Goal: Task Accomplishment & Management: Complete application form

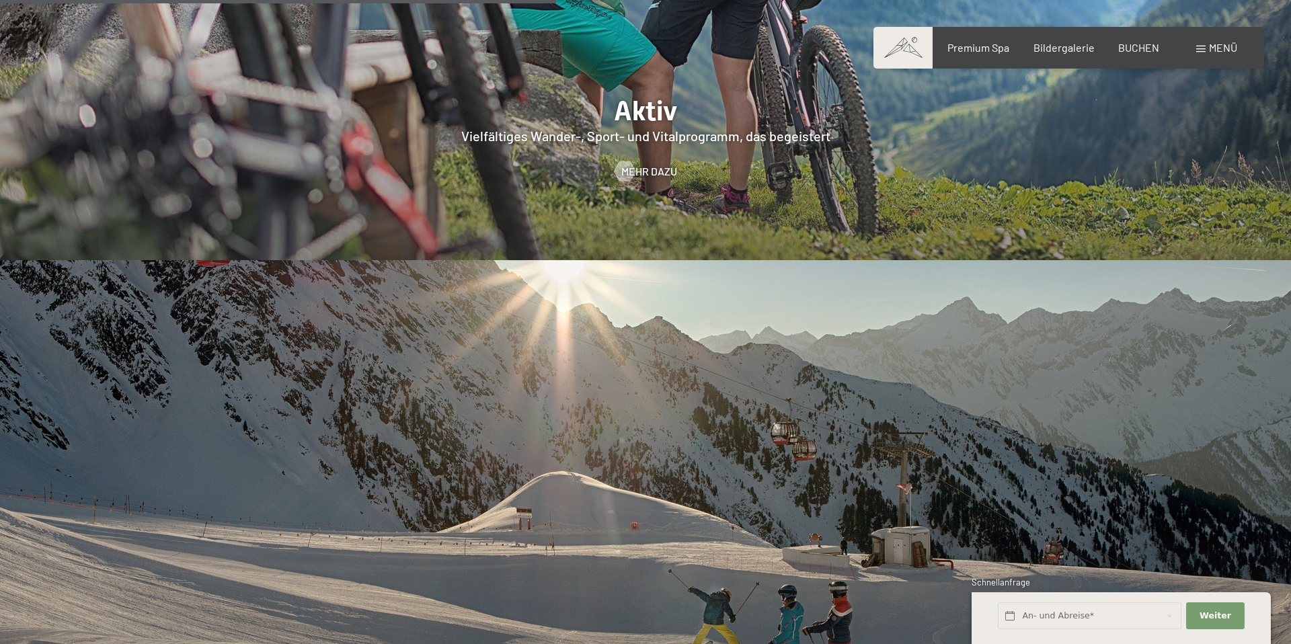
scroll to position [3287, 0]
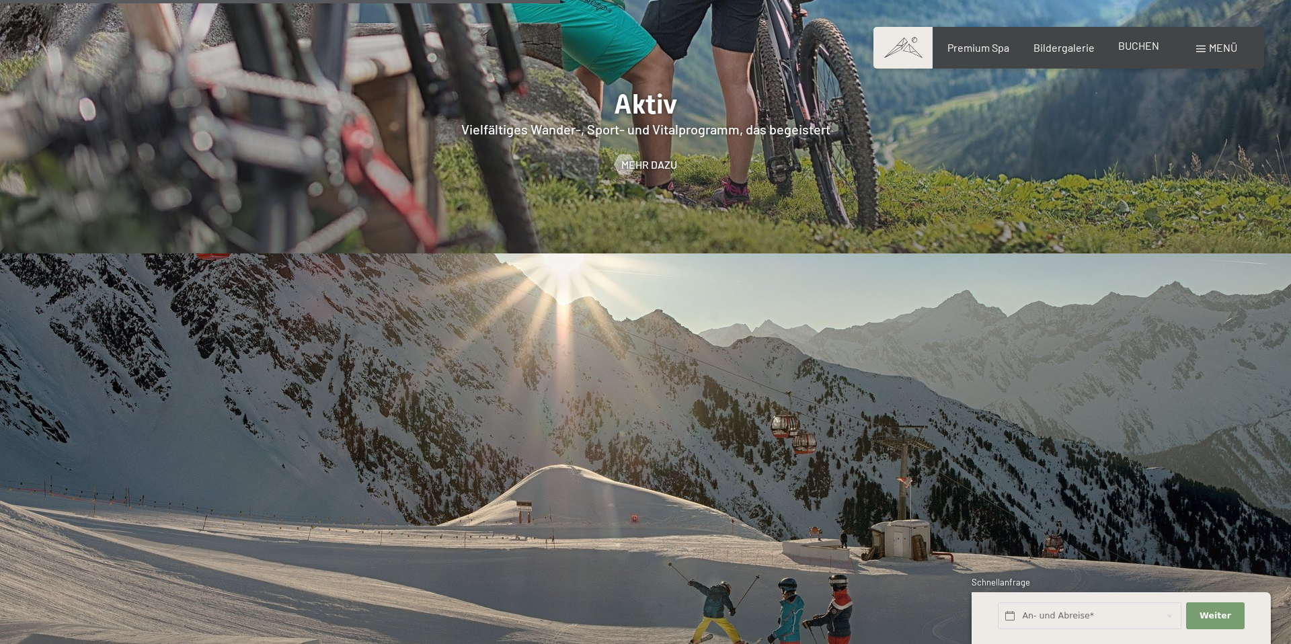
click at [1126, 52] on div "BUCHEN" at bounding box center [1138, 45] width 41 height 15
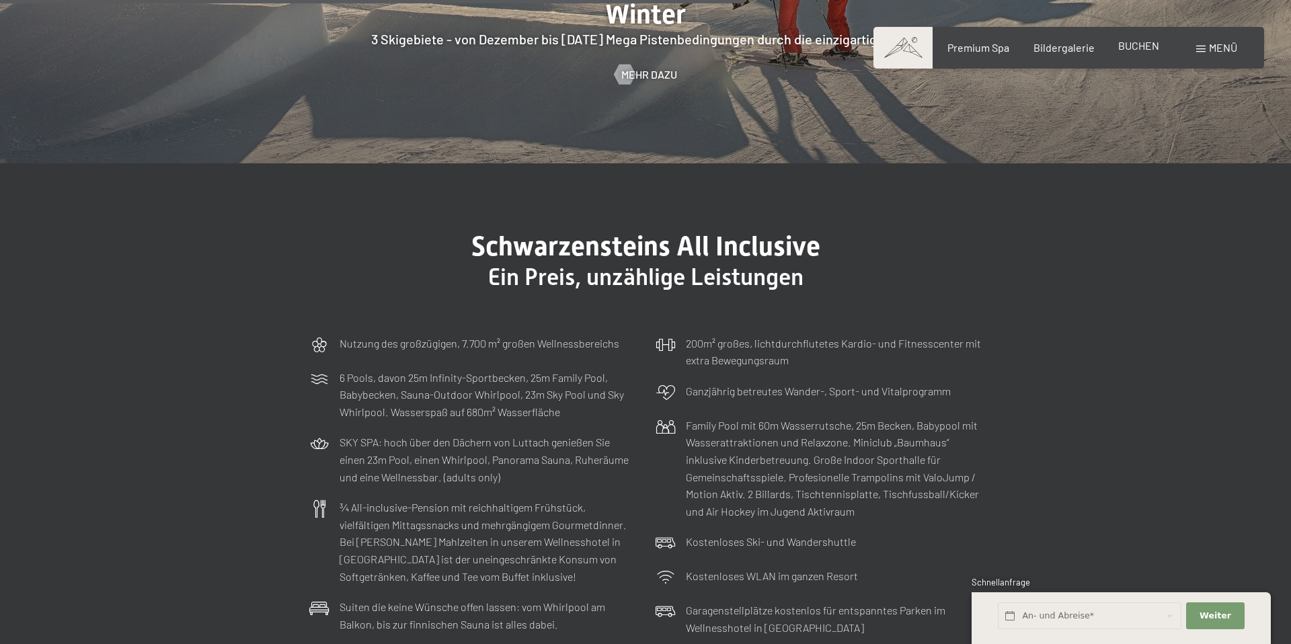
scroll to position [3931, 0]
click at [1134, 50] on span "BUCHEN" at bounding box center [1138, 45] width 41 height 13
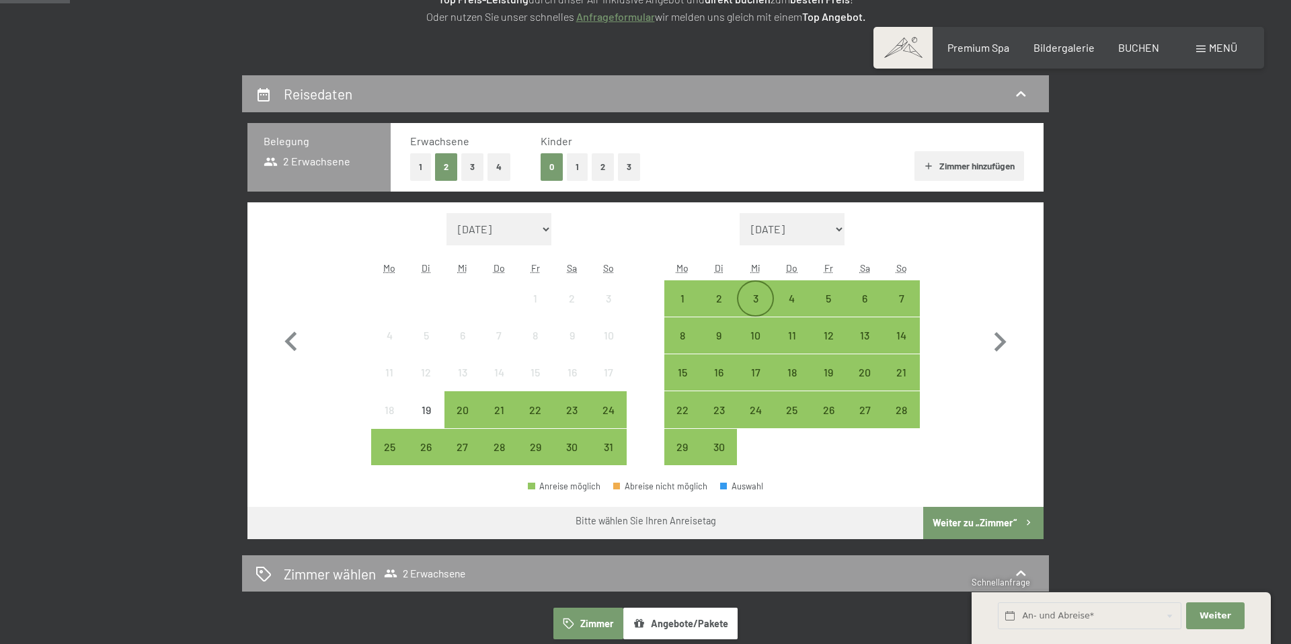
scroll to position [246, 0]
click at [683, 369] on div "15" at bounding box center [683, 383] width 34 height 34
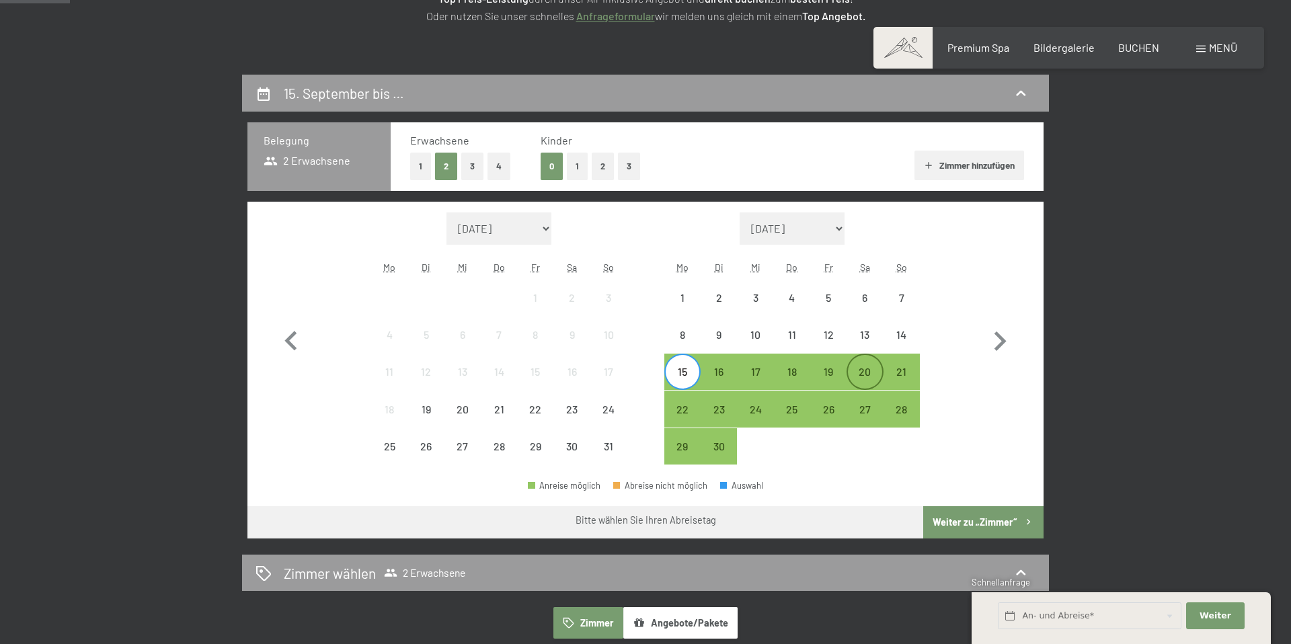
click at [867, 378] on div "20" at bounding box center [865, 383] width 34 height 34
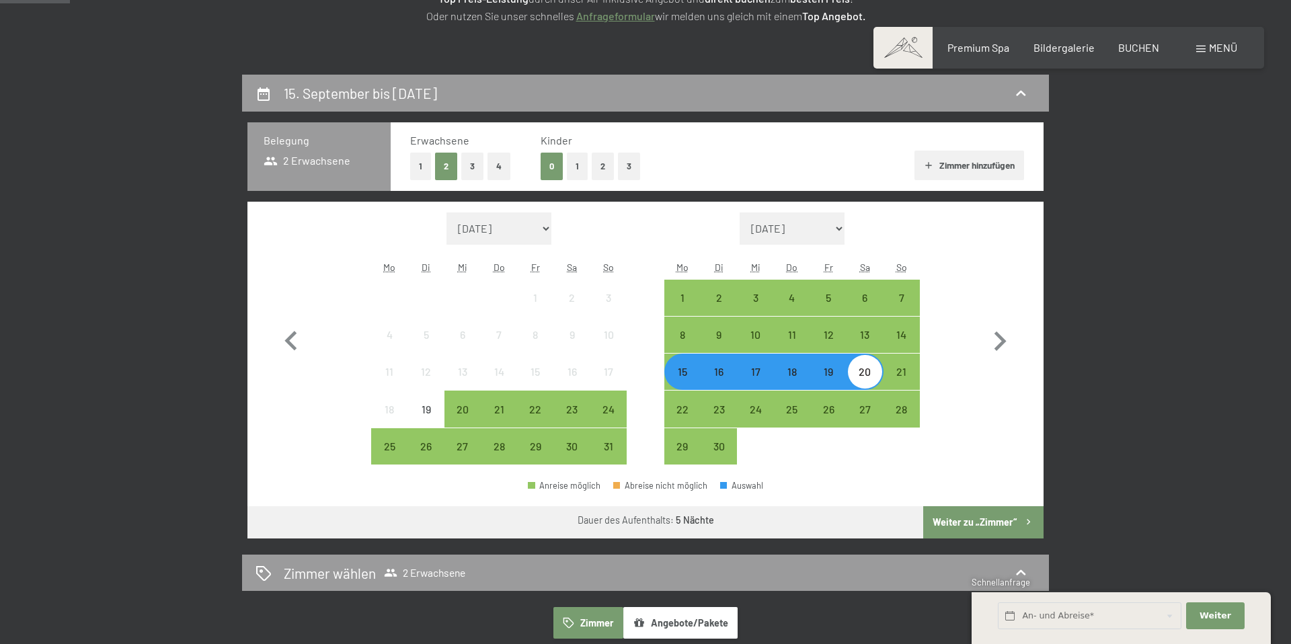
click at [994, 529] on button "Weiter zu „Zimmer“" at bounding box center [983, 522] width 120 height 32
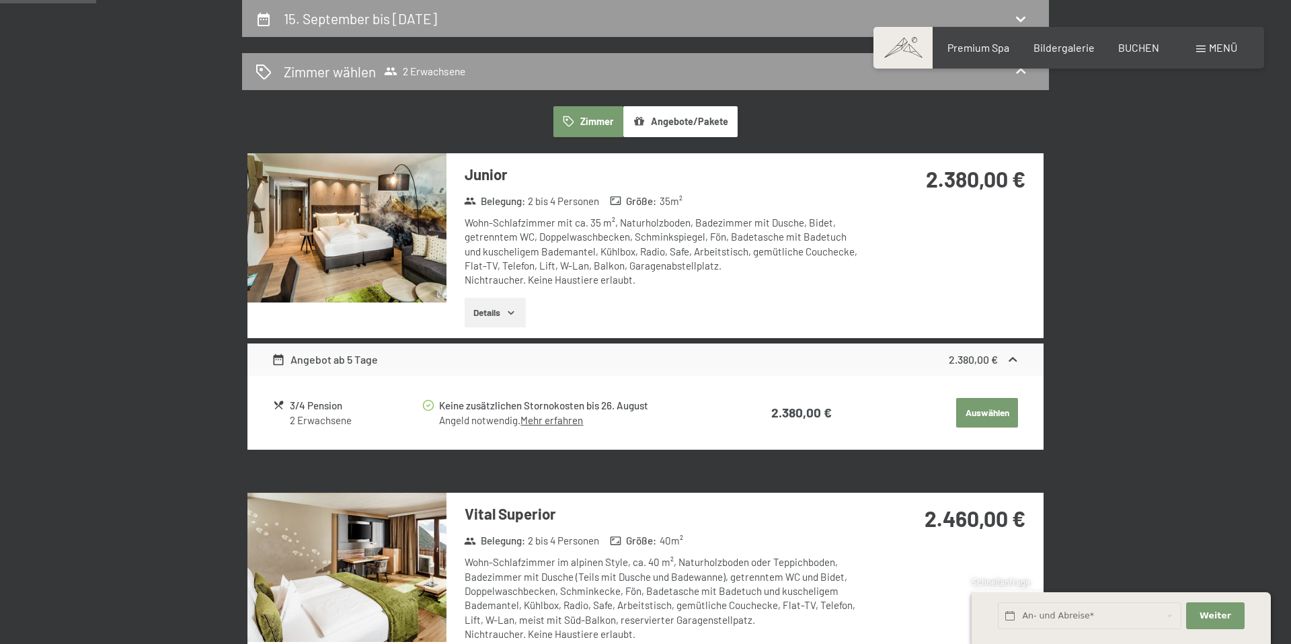
click at [508, 311] on icon "button" at bounding box center [511, 312] width 11 height 11
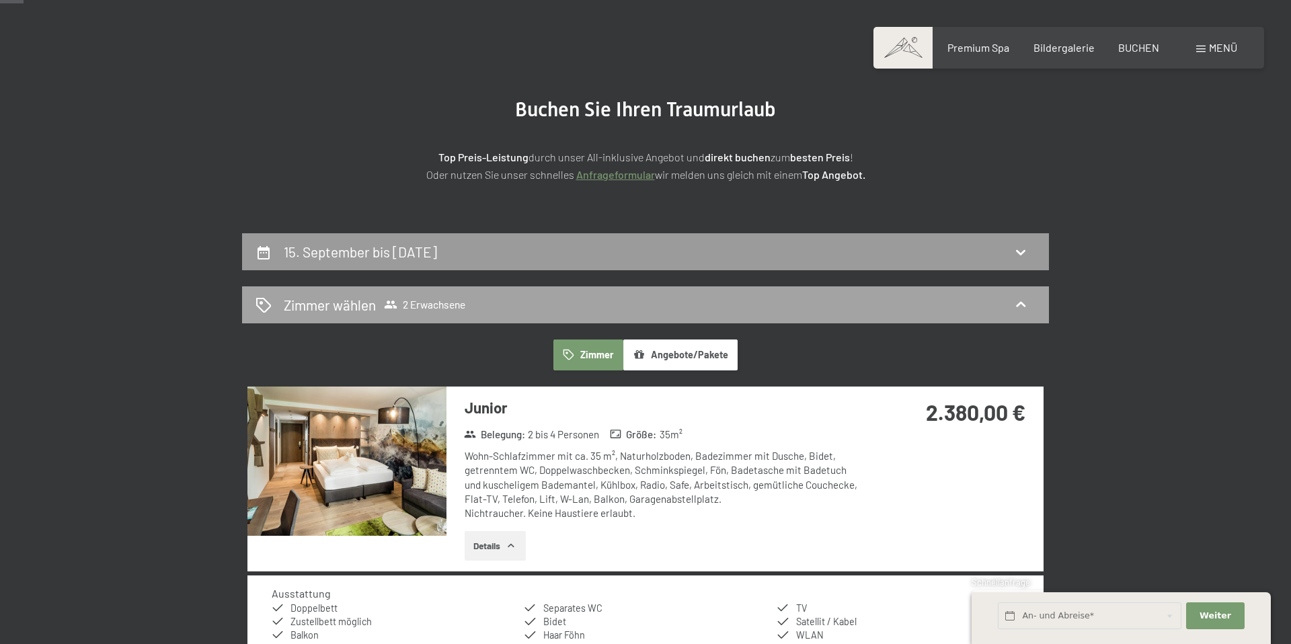
scroll to position [0, 0]
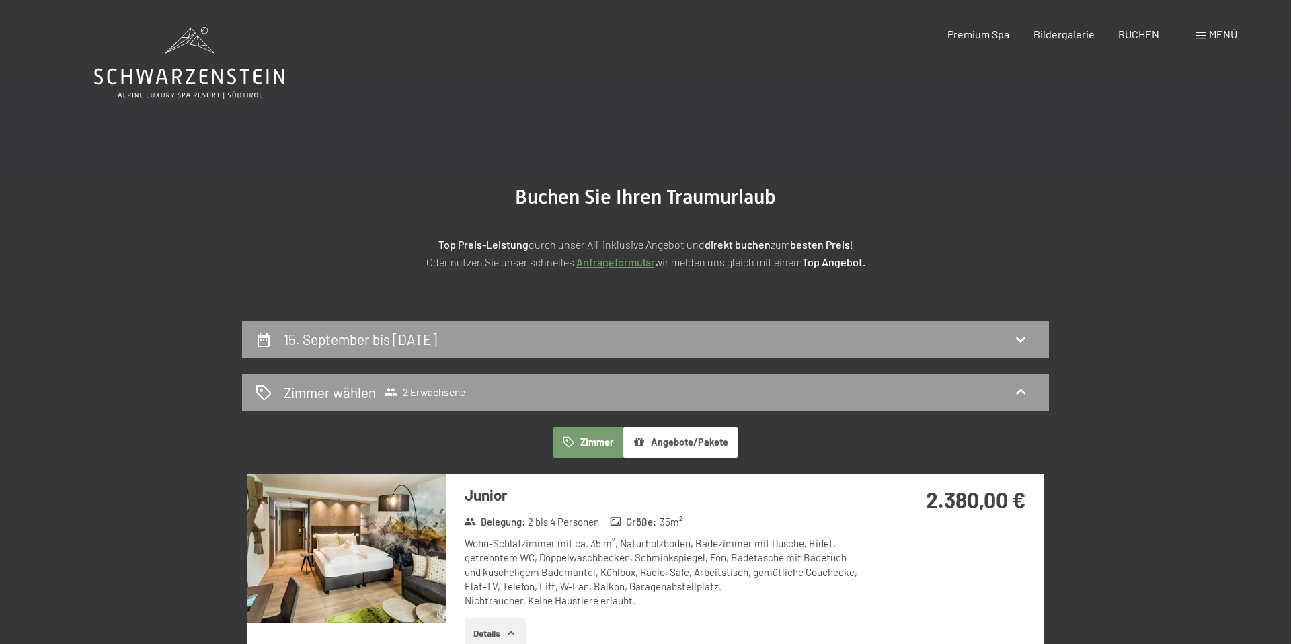
click at [147, 67] on icon at bounding box center [189, 63] width 190 height 72
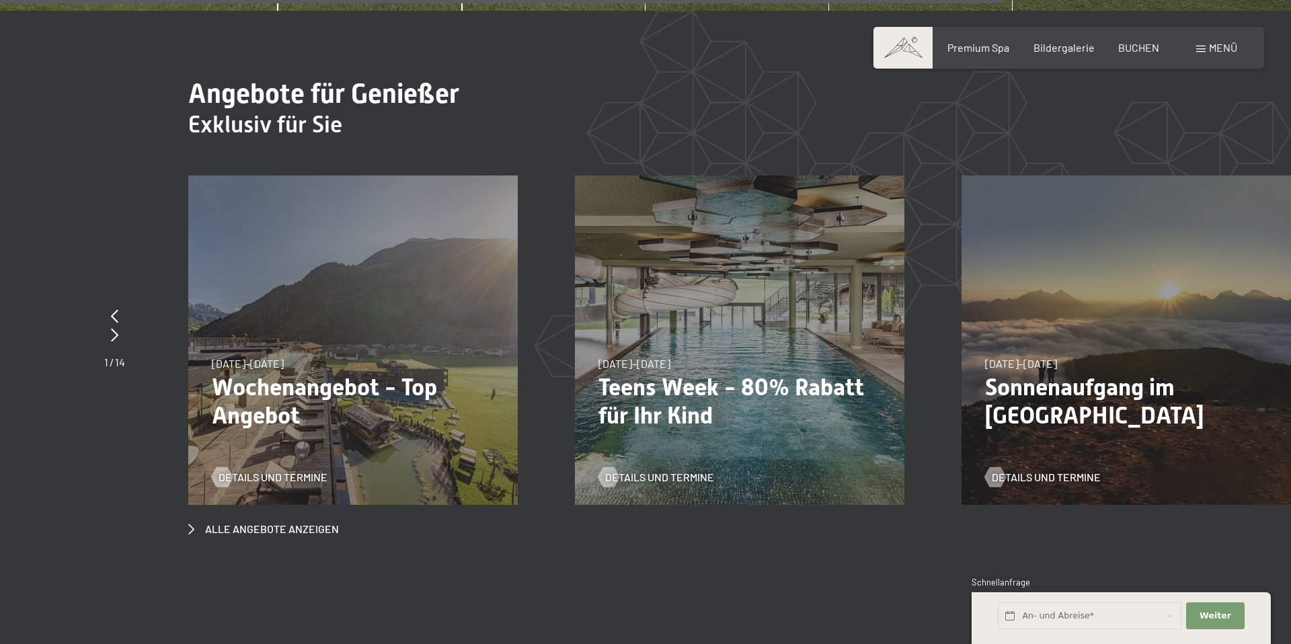
scroll to position [5305, 0]
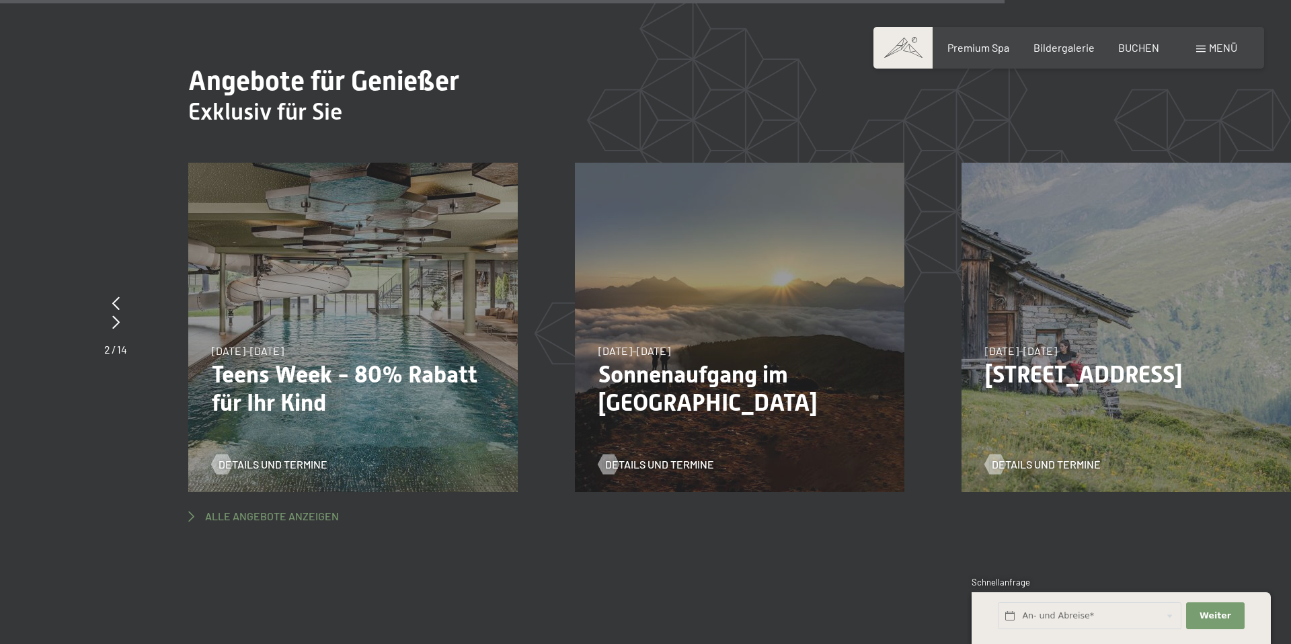
click at [317, 509] on span "Alle Angebote anzeigen" at bounding box center [272, 516] width 134 height 15
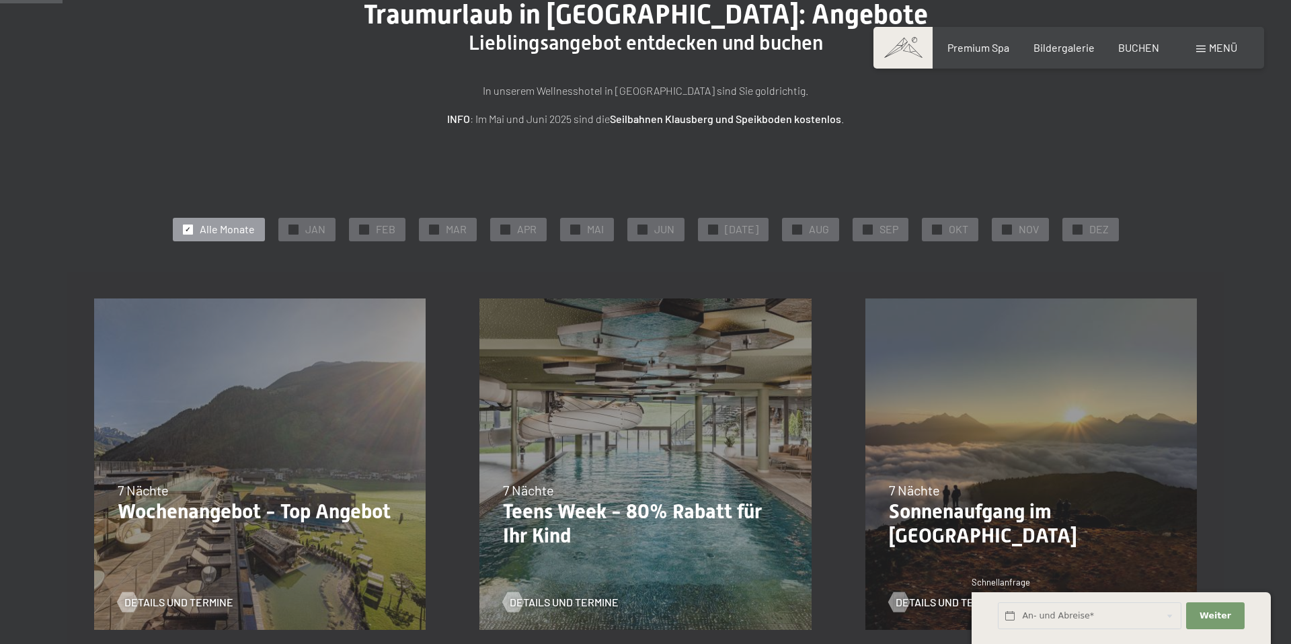
scroll to position [139, 0]
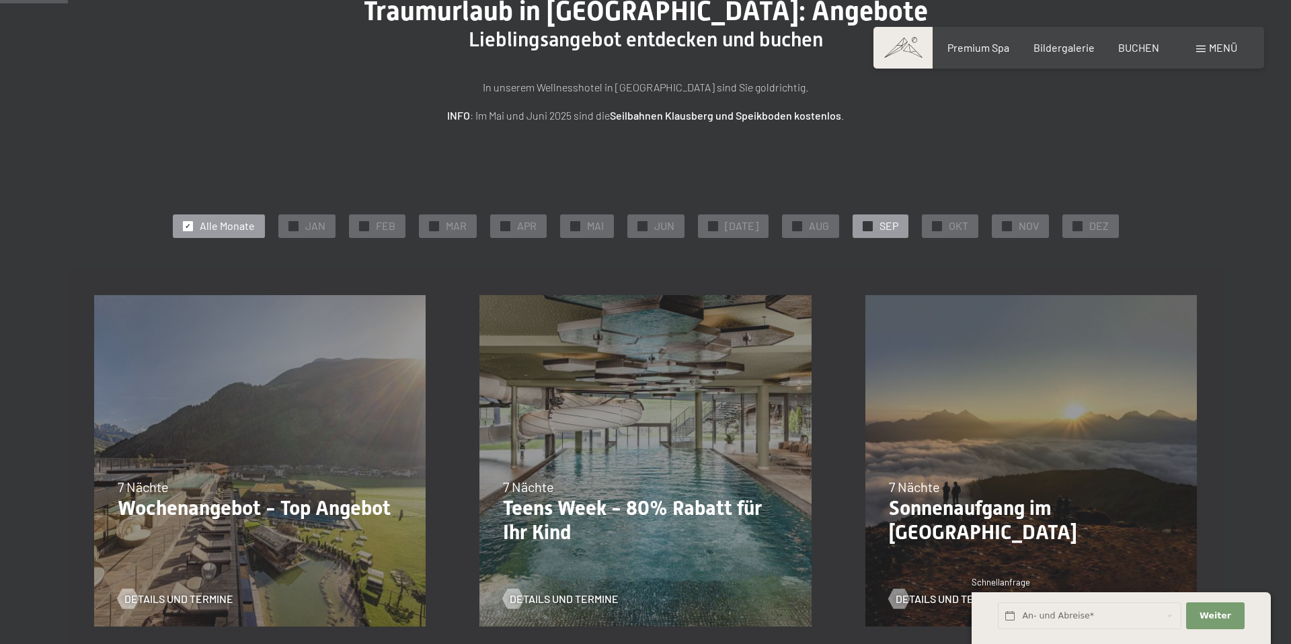
click at [865, 226] on span "✓" at bounding box center [867, 225] width 5 height 9
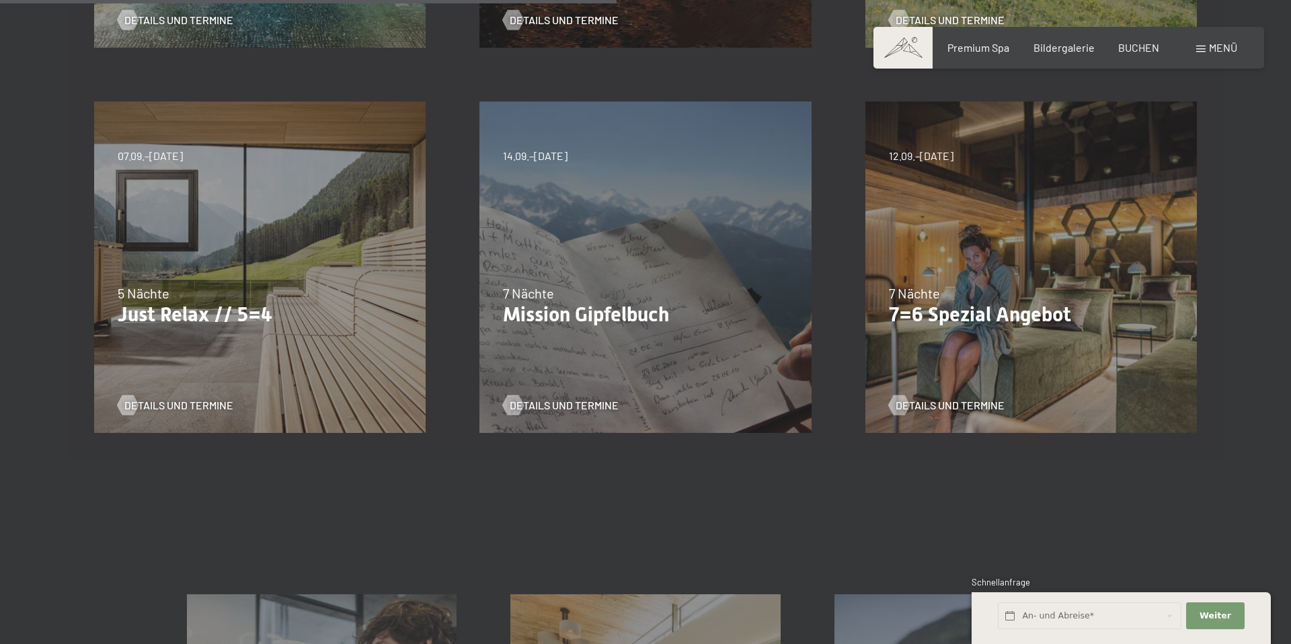
scroll to position [719, 0]
click at [160, 291] on span "5 Nächte" at bounding box center [144, 292] width 52 height 16
click at [222, 173] on div "07.09.–03.10.2025 21.12.–26.12.2025 11.01.–23.01.2026 08.03.–27.03.2026 08.11.–…" at bounding box center [259, 266] width 385 height 385
click at [192, 406] on span "Details und Termine" at bounding box center [192, 405] width 109 height 15
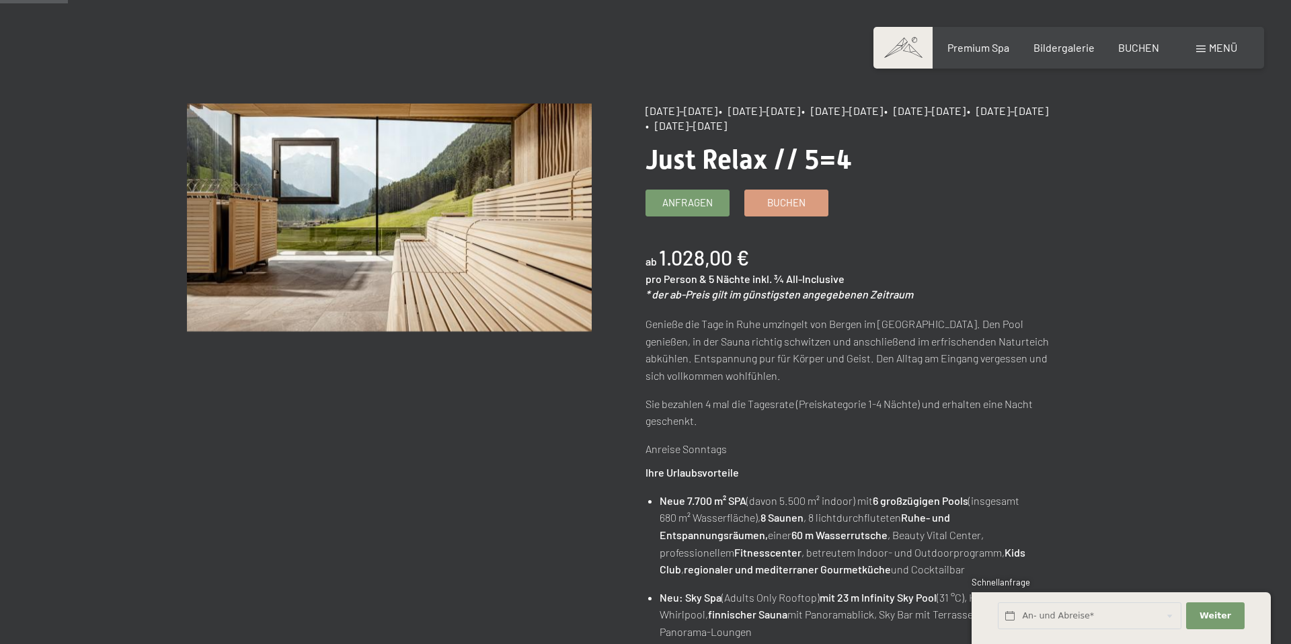
scroll to position [80, 0]
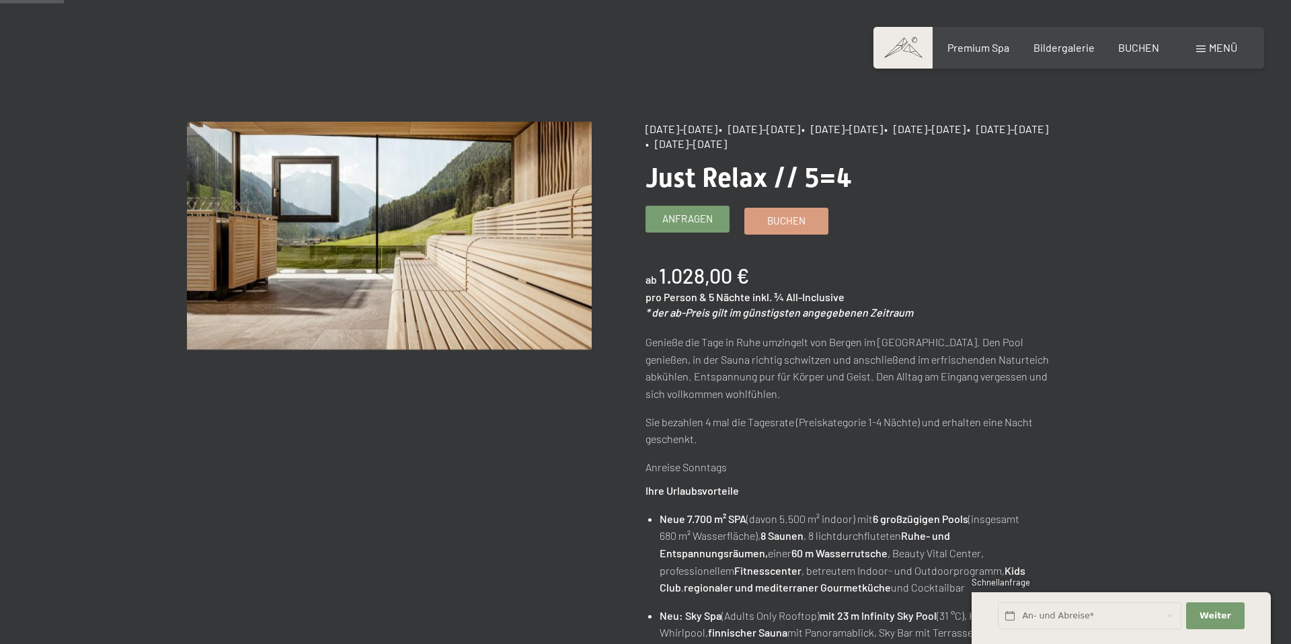
click at [696, 230] on link "Anfragen" at bounding box center [687, 219] width 83 height 26
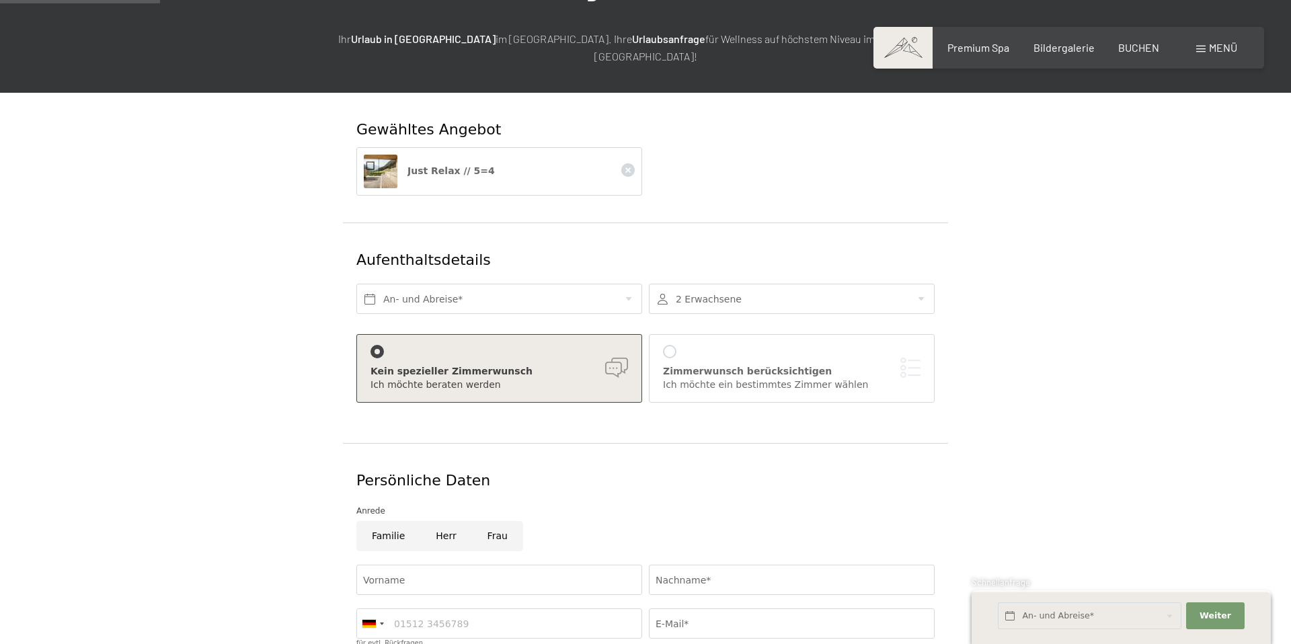
scroll to position [164, 0]
click at [564, 283] on input "text" at bounding box center [499, 298] width 286 height 30
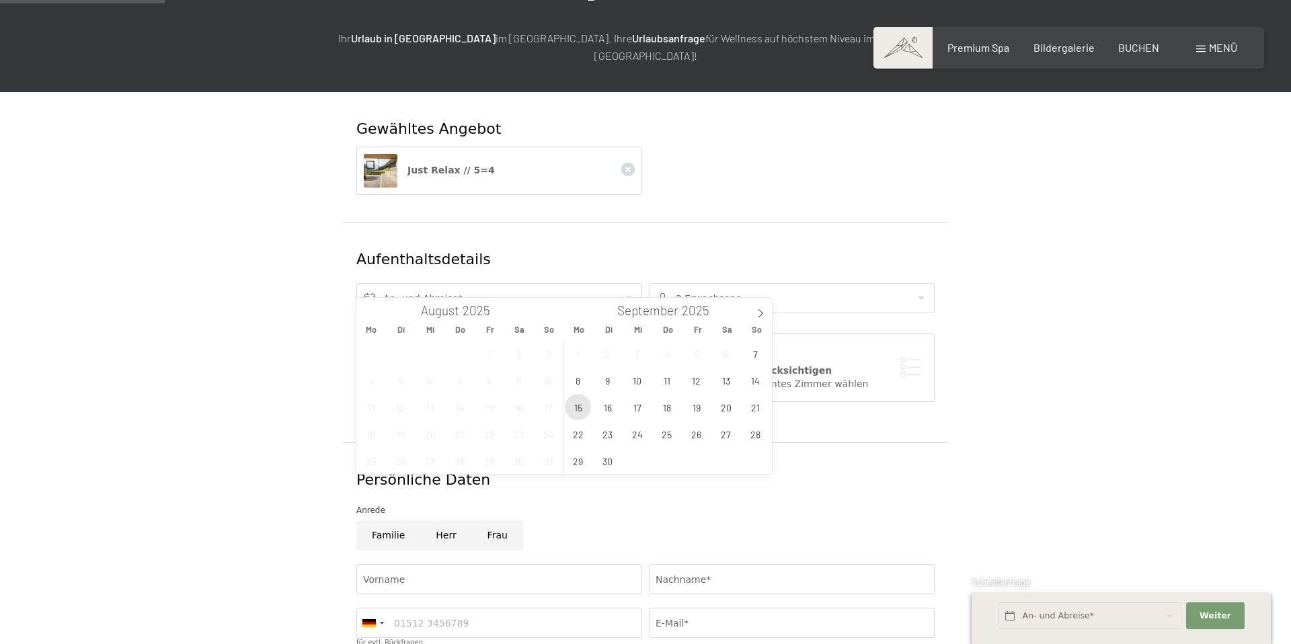
click at [582, 404] on span "15" at bounding box center [578, 407] width 26 height 26
type input "[DATE]"
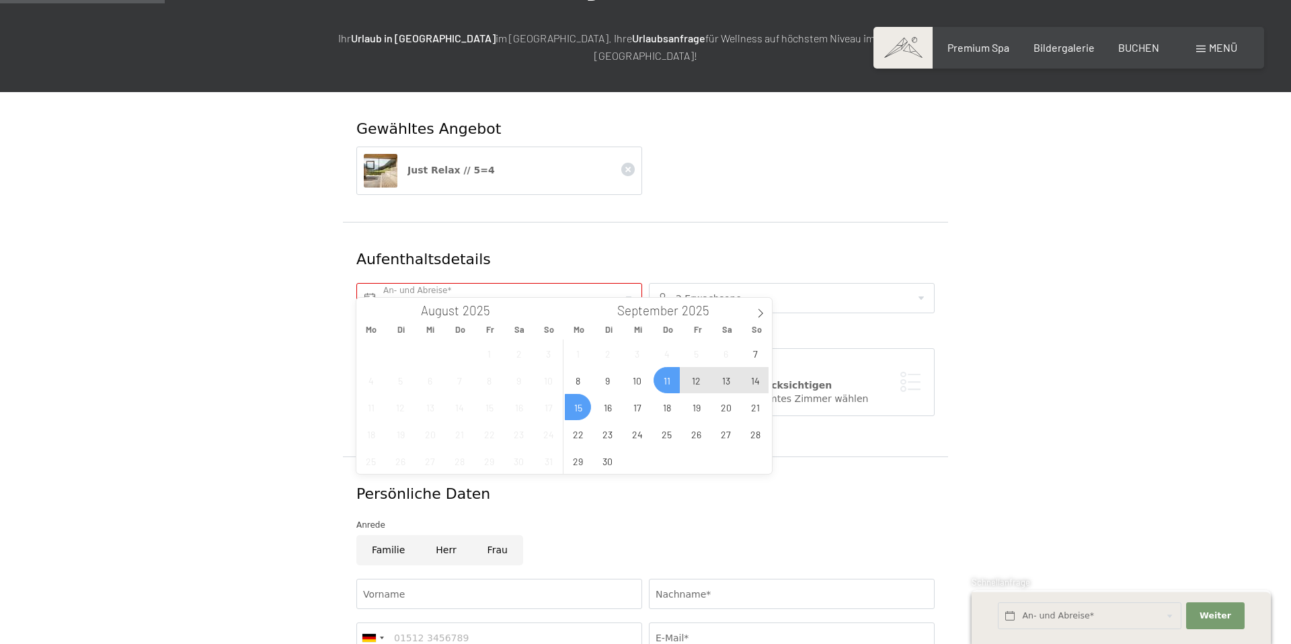
click at [822, 283] on div at bounding box center [792, 298] width 286 height 30
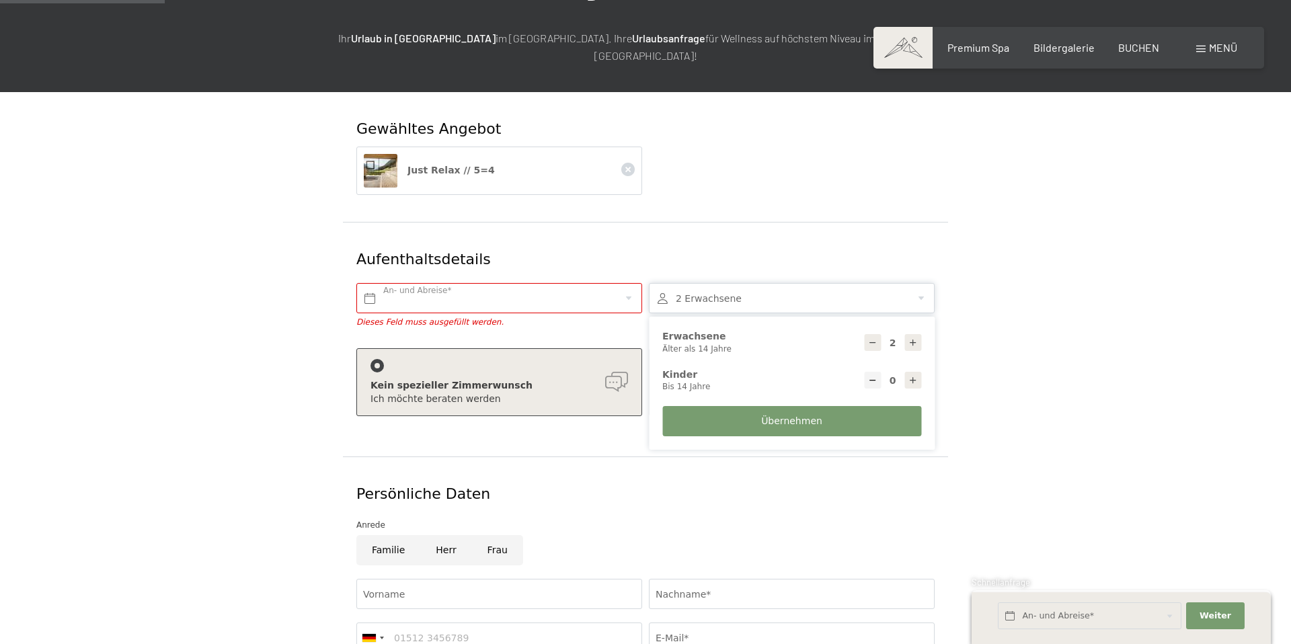
click at [911, 222] on div "Aufenthaltsdetails An- und Abreise* Dieses Feld muss ausgefüllt werden. 2 Erwac…" at bounding box center [645, 339] width 605 height 235
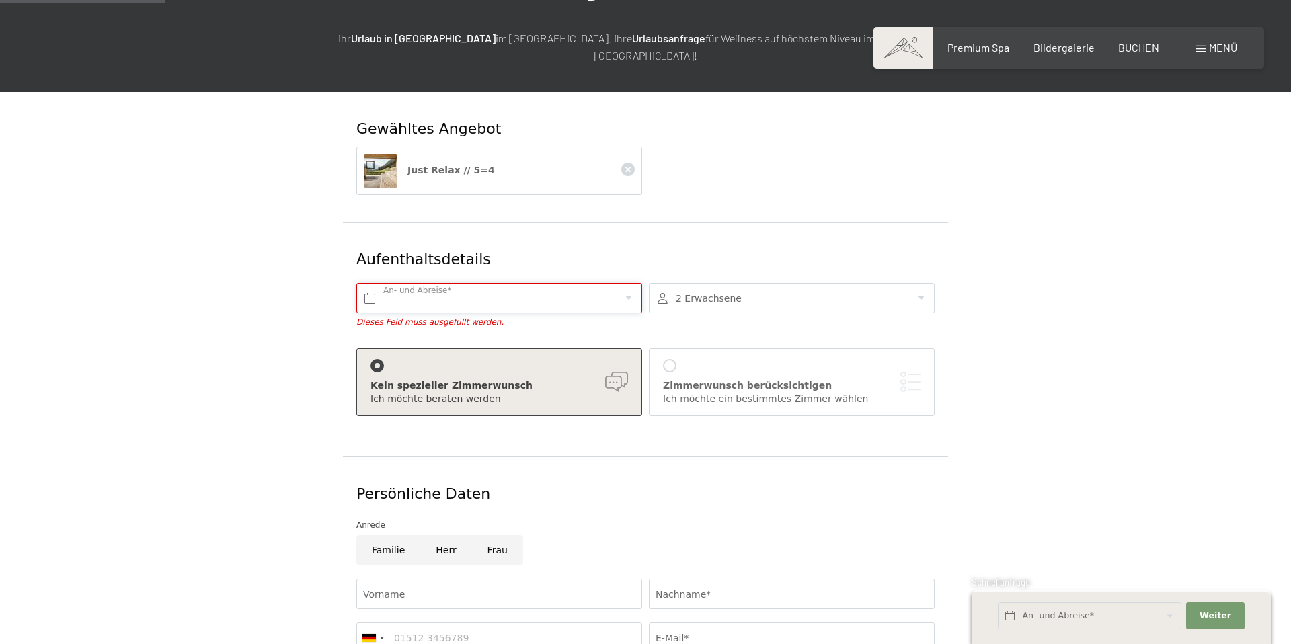
click at [540, 283] on input "text" at bounding box center [499, 298] width 286 height 30
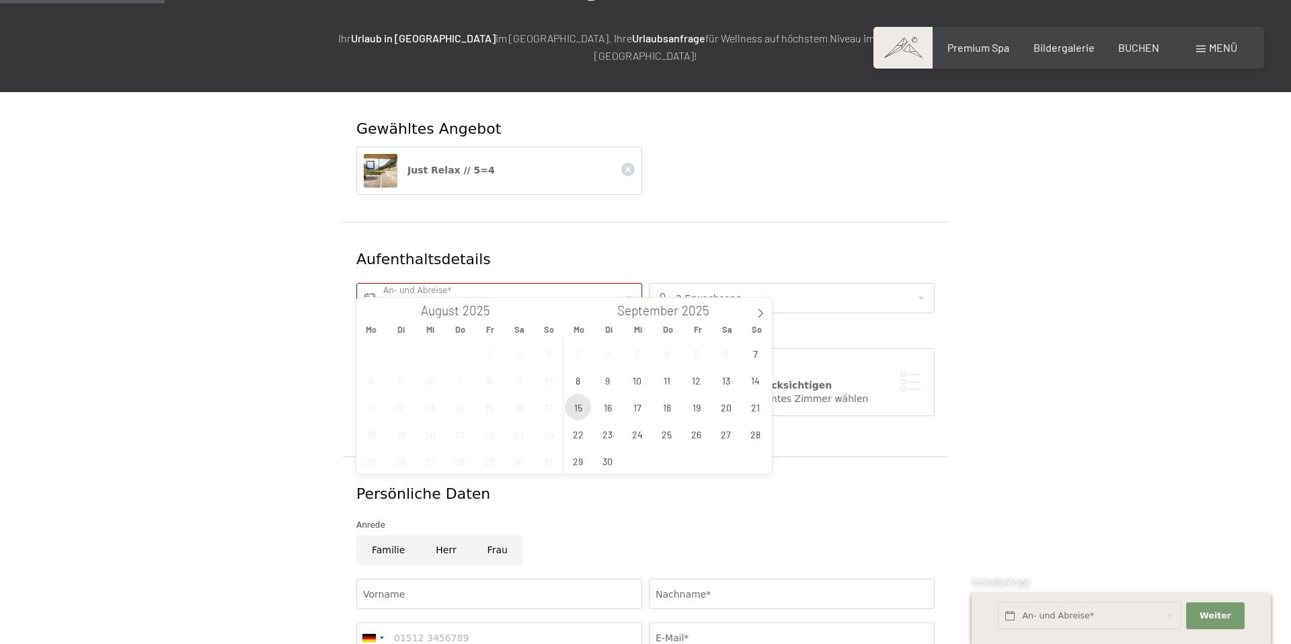
click at [574, 410] on span "15" at bounding box center [578, 407] width 26 height 26
click at [719, 408] on span "20" at bounding box center [726, 407] width 26 height 26
type input "Mo. 15.09.2025 - Sa. 20.09.2025"
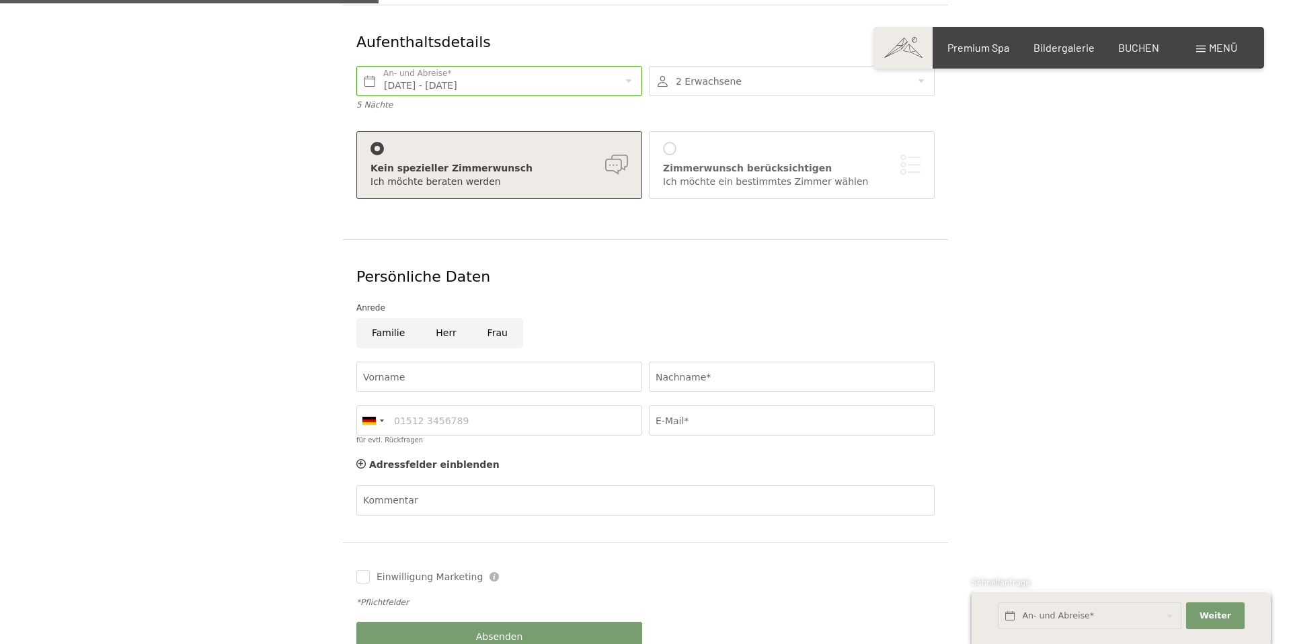
click at [746, 162] on div "Zimmerwunsch berücksichtigen" at bounding box center [792, 168] width 258 height 13
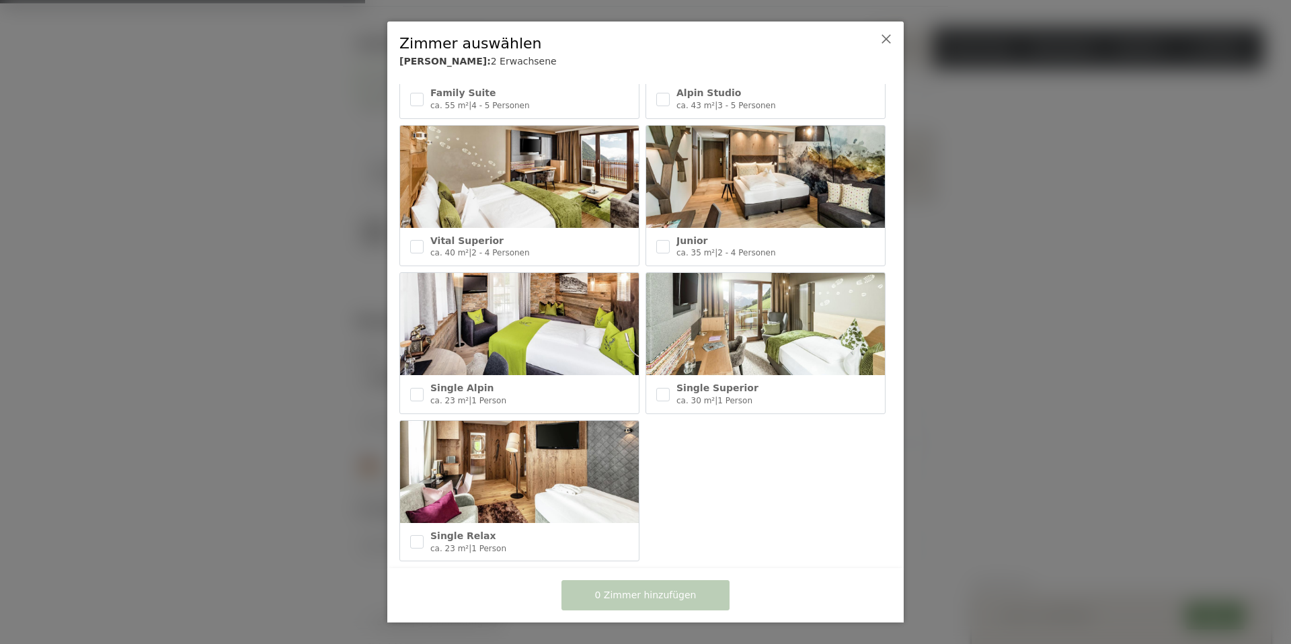
scroll to position [585, 0]
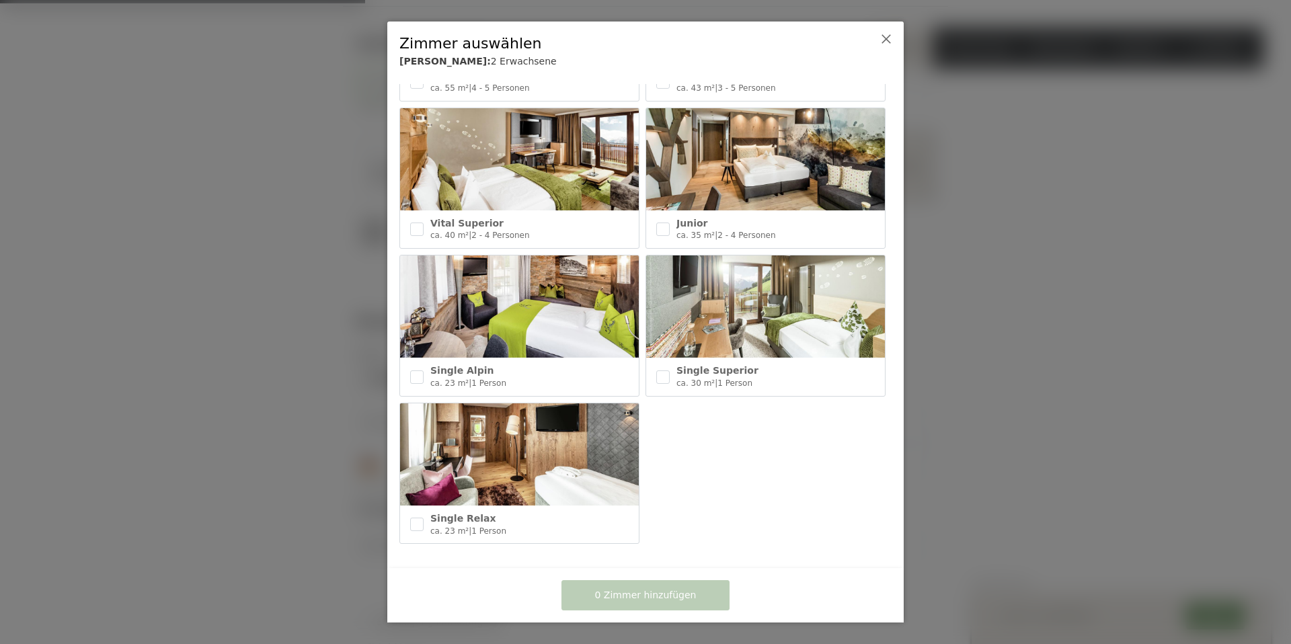
click at [736, 225] on div "Junior" at bounding box center [775, 223] width 198 height 13
checkbox input "true"
click at [671, 598] on span "1 Zimmer hinzufügen" at bounding box center [646, 595] width 102 height 13
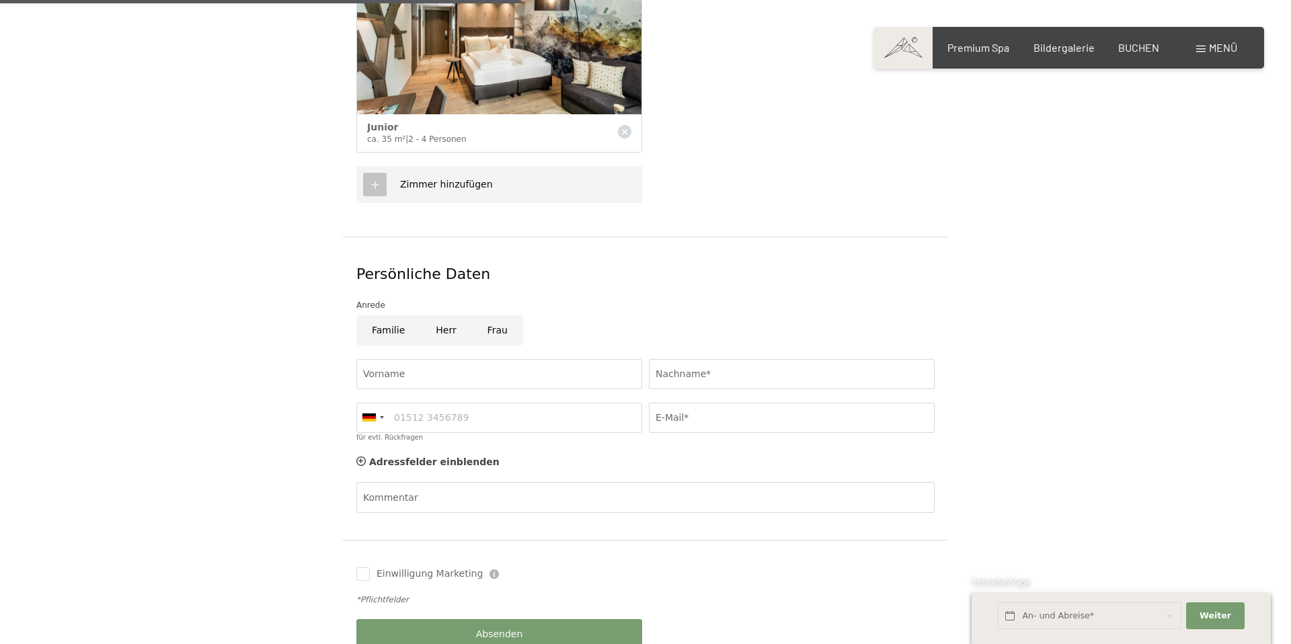
click at [495, 320] on input "Frau" at bounding box center [497, 330] width 51 height 30
radio input "true"
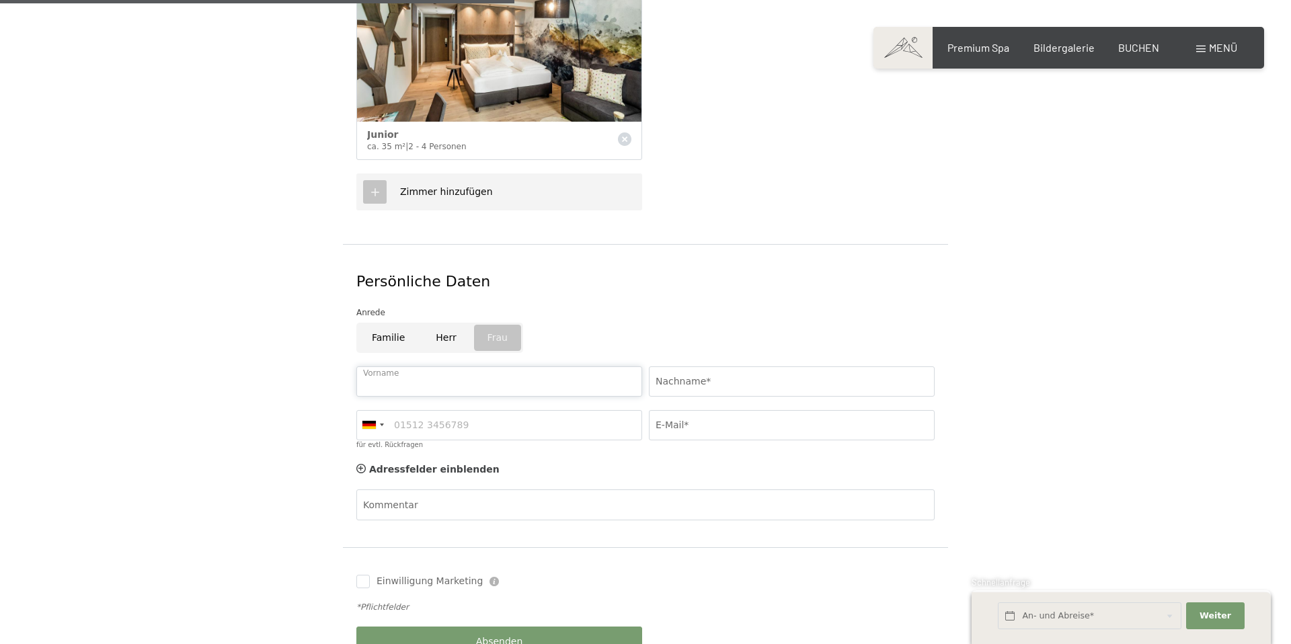
click at [470, 366] on input "Vorname" at bounding box center [499, 381] width 286 height 30
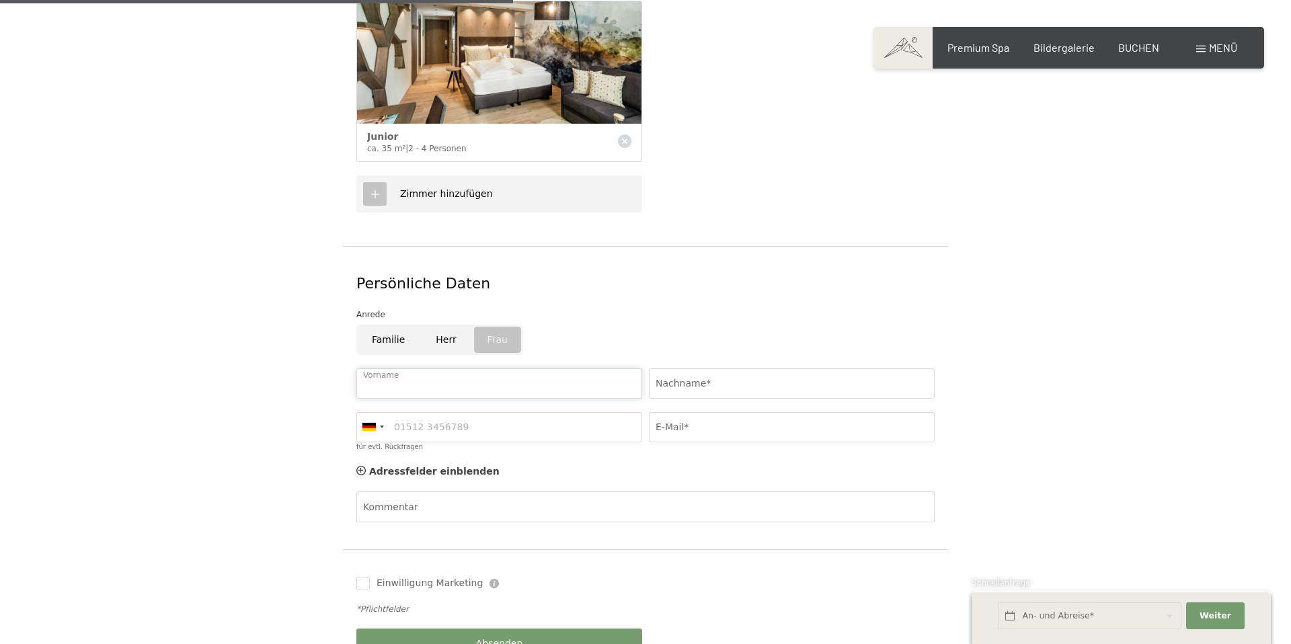
type input "Charlena"
type input "Schnatz"
type input "015165145099"
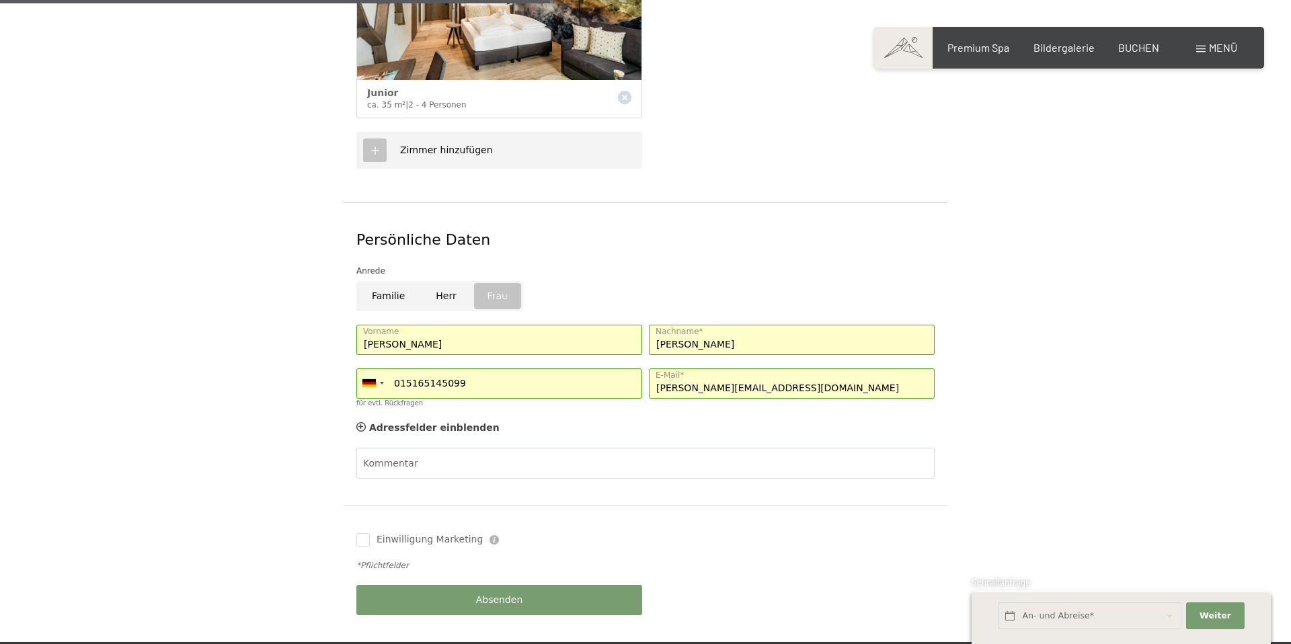
scroll to position [658, 0]
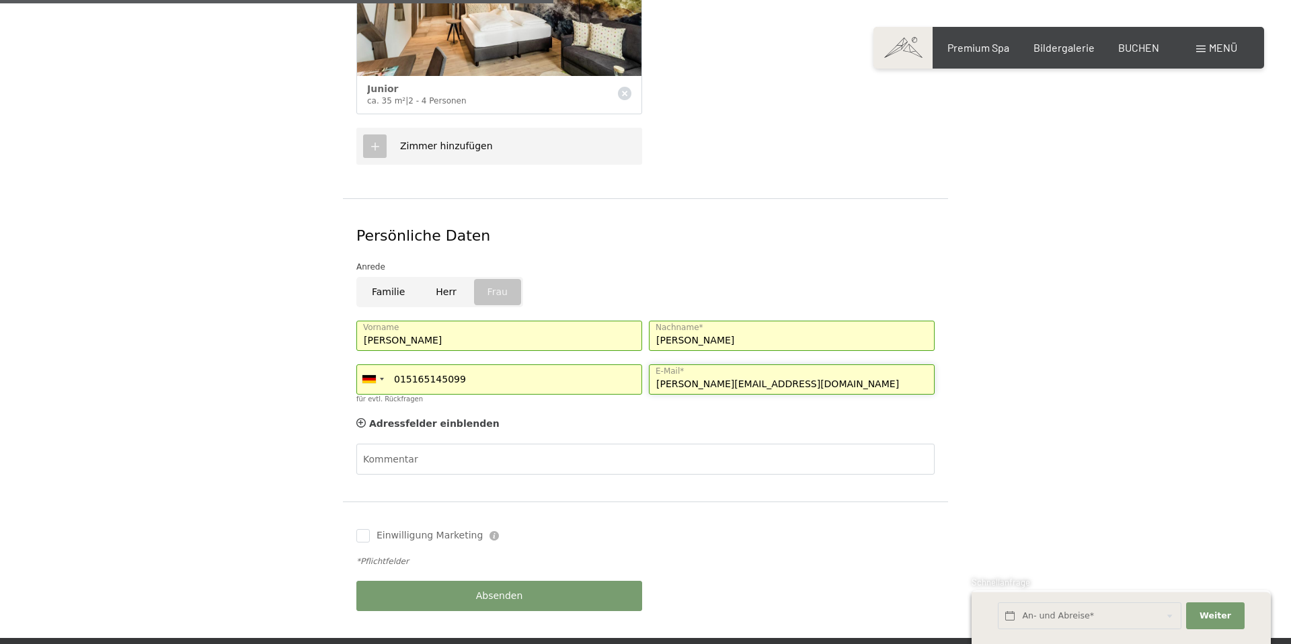
click at [774, 364] on input "schnatz@euw.de" at bounding box center [792, 379] width 286 height 30
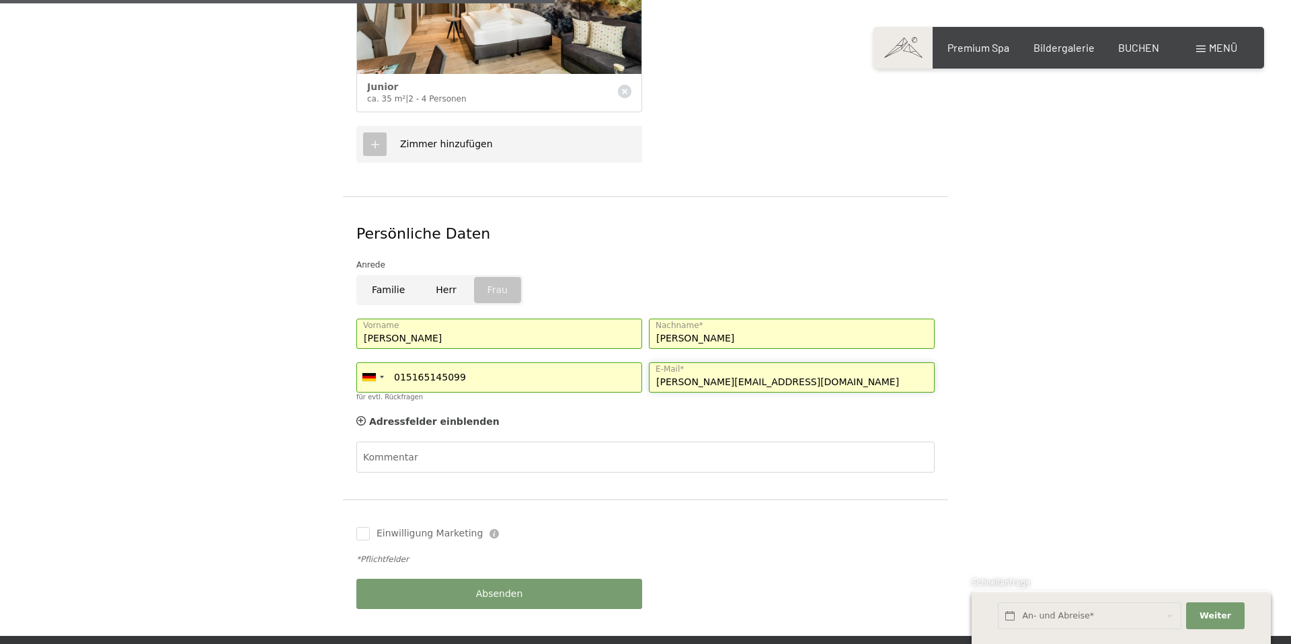
drag, startPoint x: 769, startPoint y: 366, endPoint x: 654, endPoint y: 368, distance: 115.7
click at [654, 368] on input "schnatz@euw.de" at bounding box center [792, 377] width 286 height 30
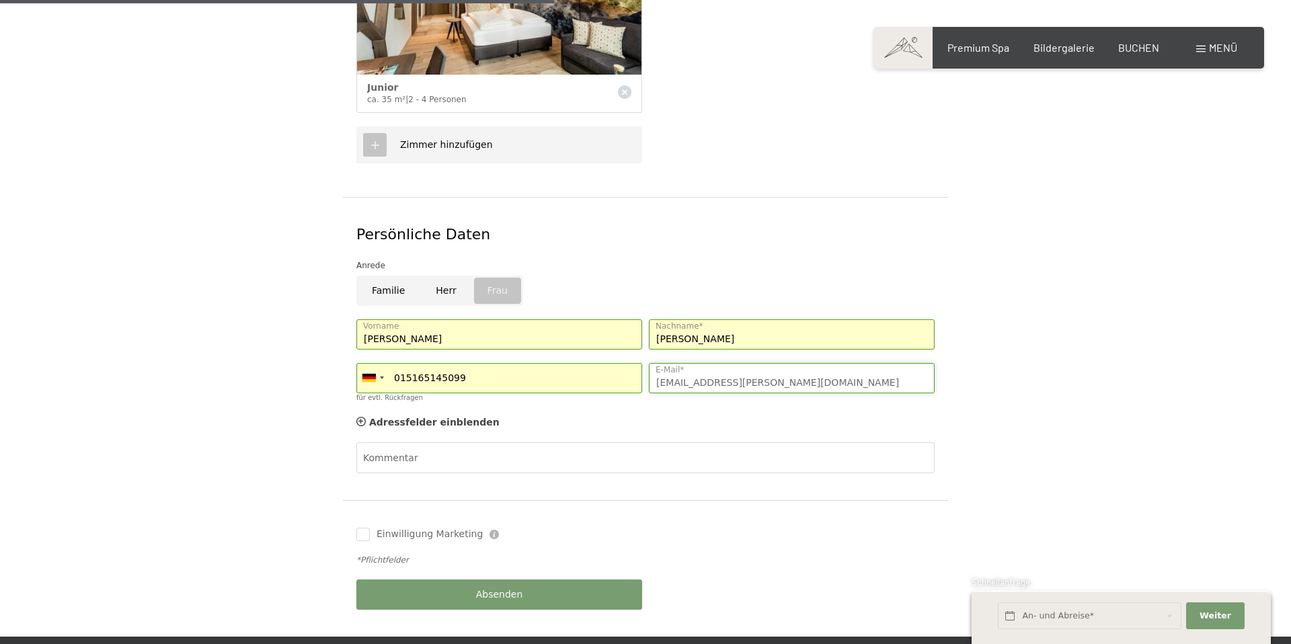
type input "nena.schnatz@t-online.de"
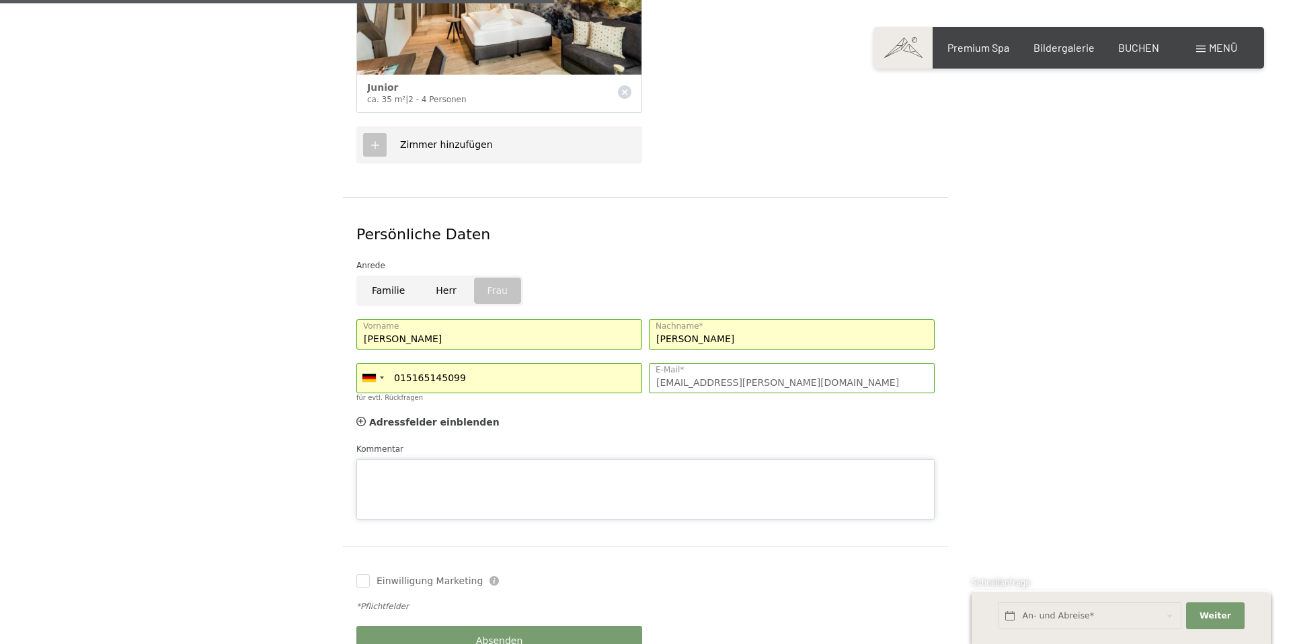
click at [448, 442] on div "Kommentar" at bounding box center [645, 480] width 578 height 77
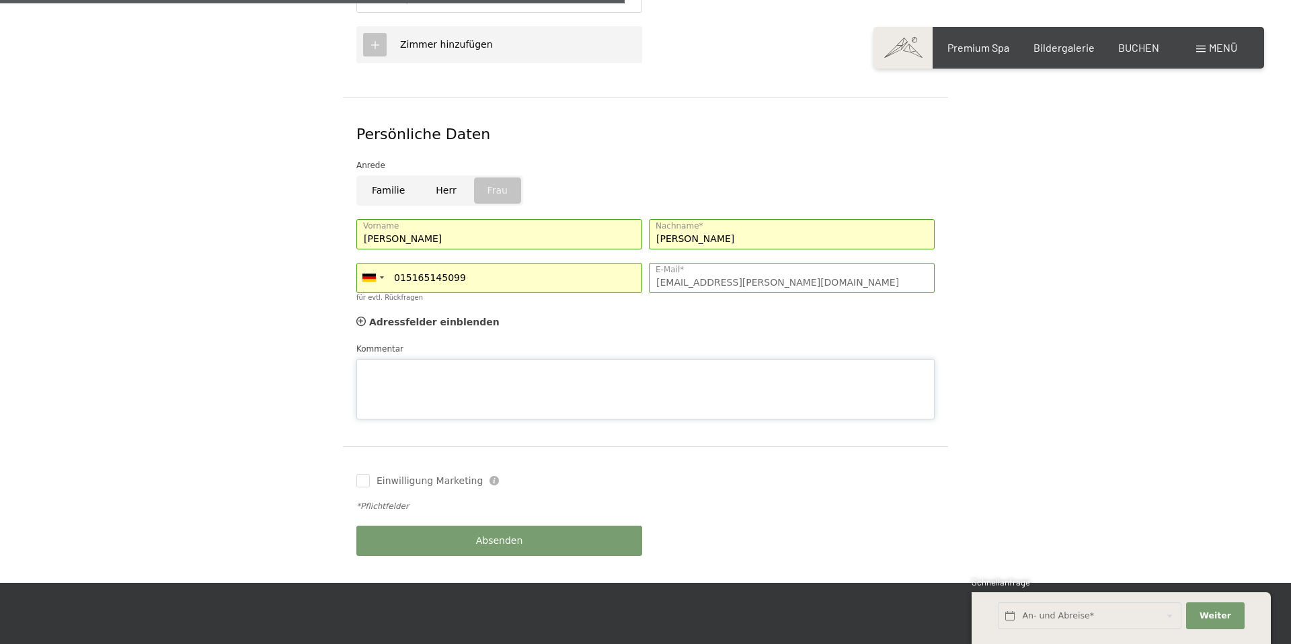
scroll to position [766, 0]
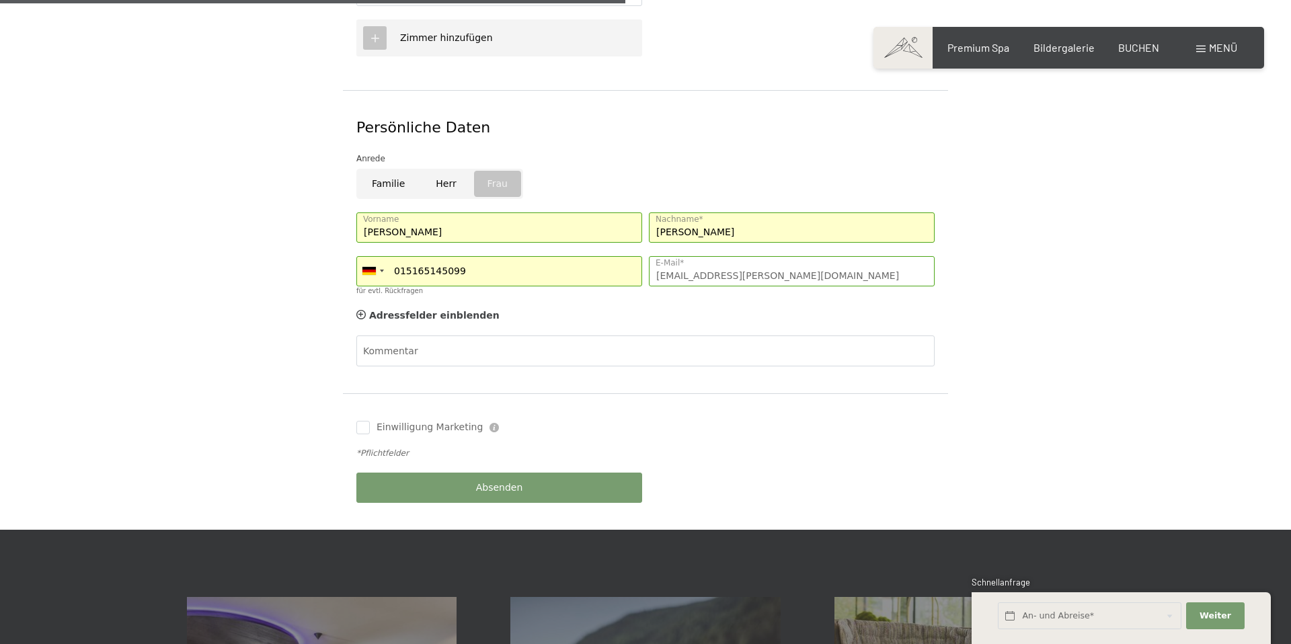
click at [1117, 337] on div "Gewähltes Angebot Just Relax // 5=4 Aufenthaltsdetails Mo. 15.09.2025 - Sa. 20.…" at bounding box center [645, 10] width 1019 height 1040
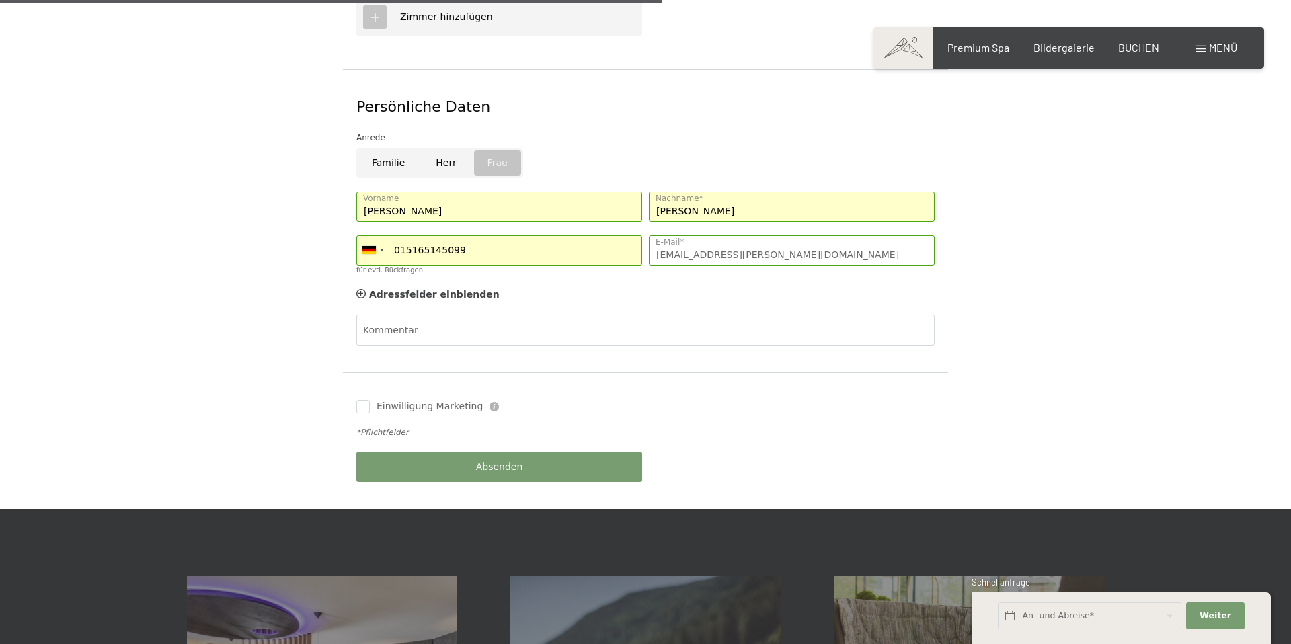
scroll to position [789, 0]
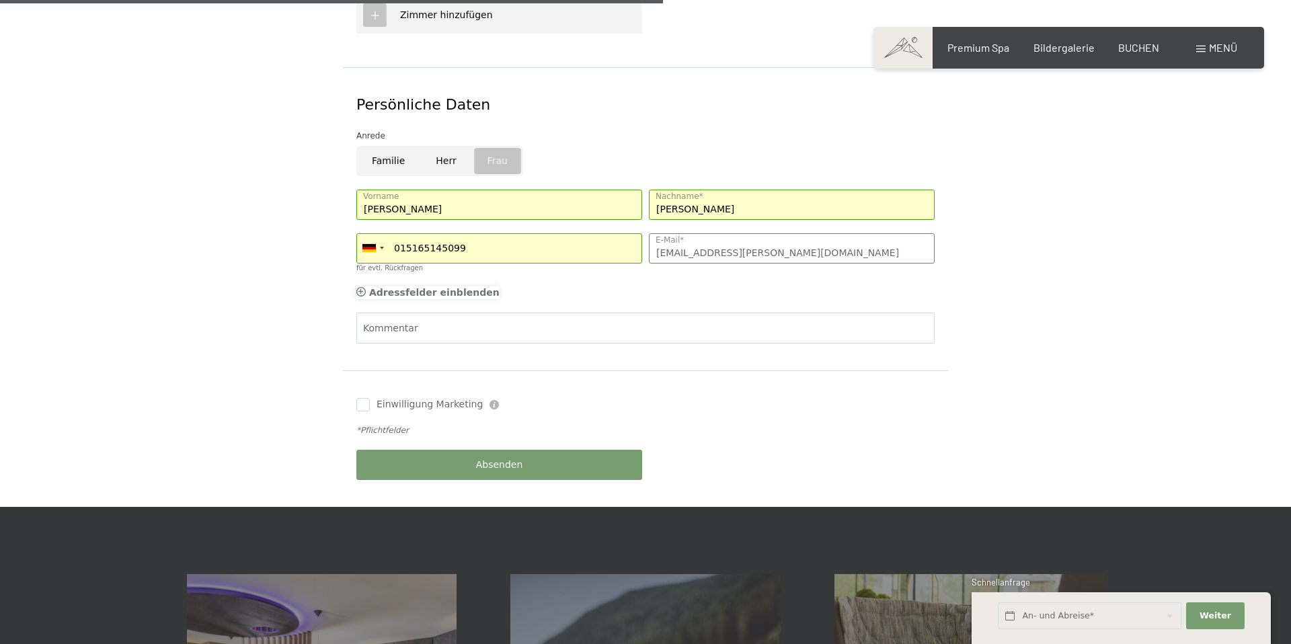
click at [457, 287] on span "Adressfelder einblenden" at bounding box center [434, 292] width 130 height 11
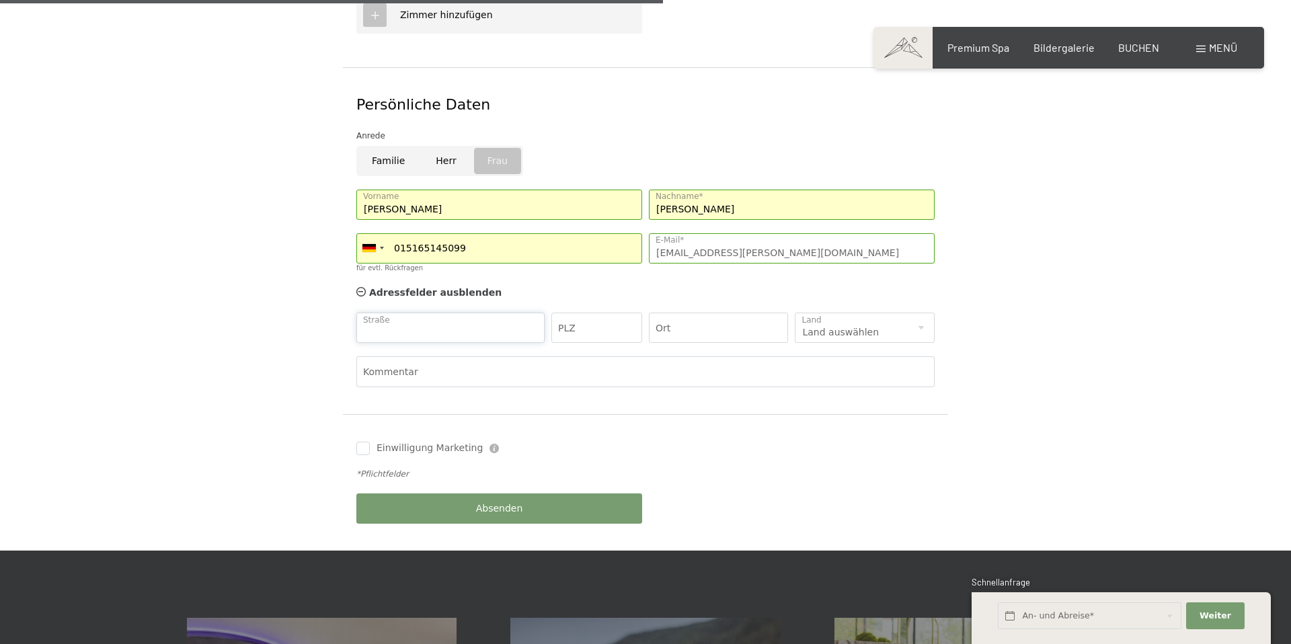
click at [471, 313] on input "Straße" at bounding box center [450, 328] width 188 height 30
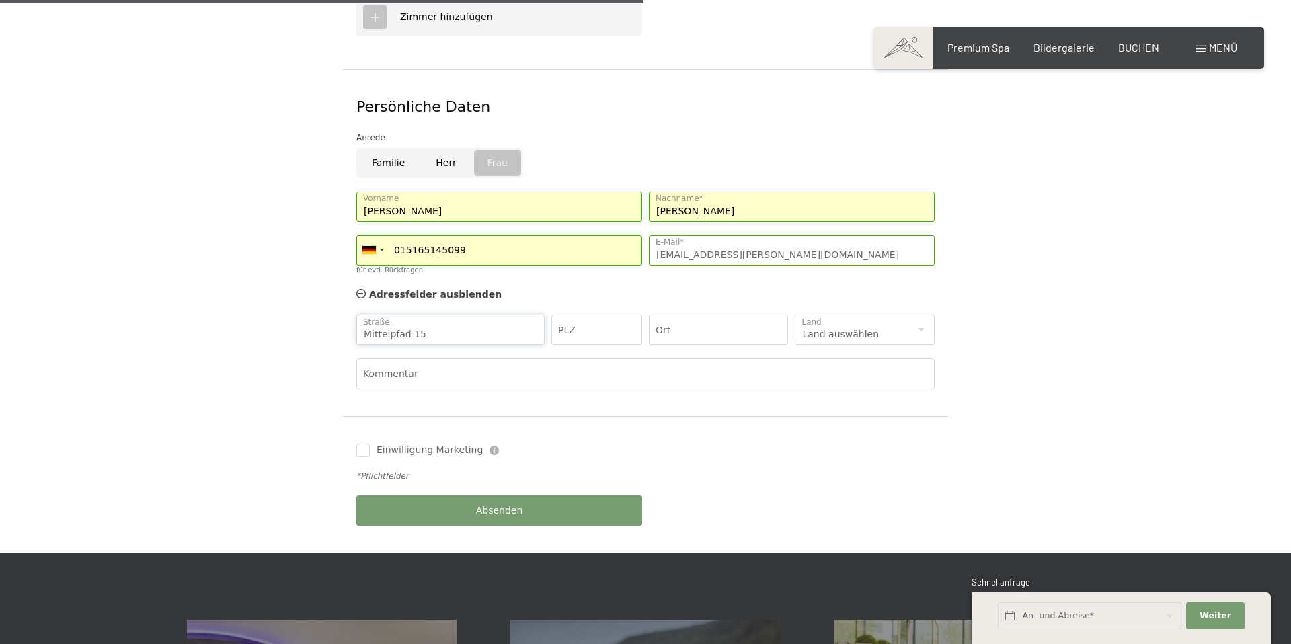
type input "Mittelpfad 15"
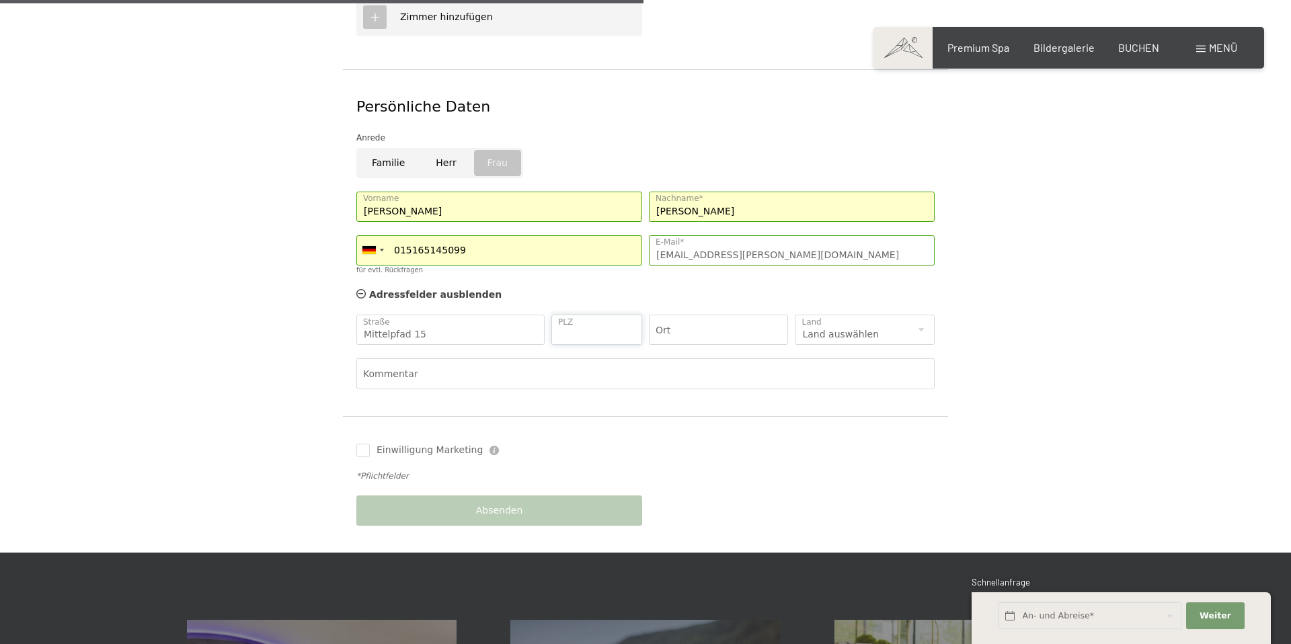
click at [578, 315] on input "PLZ" at bounding box center [596, 330] width 91 height 30
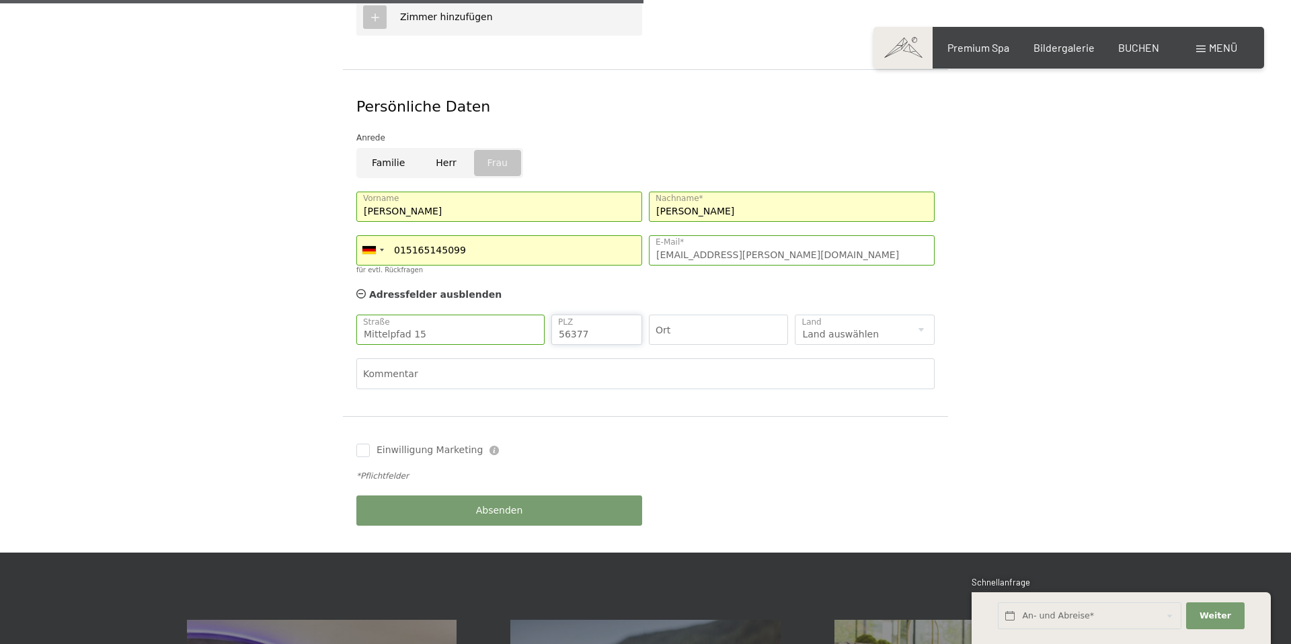
type input "56377"
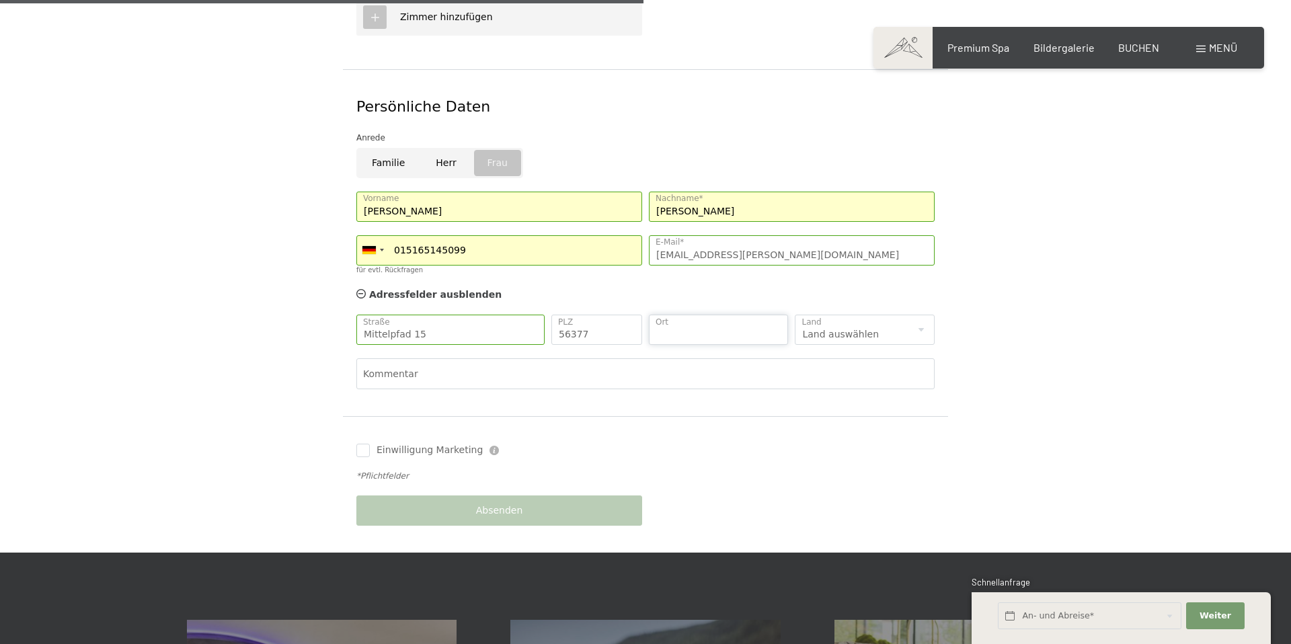
click at [728, 315] on input "Ort" at bounding box center [719, 330] width 140 height 30
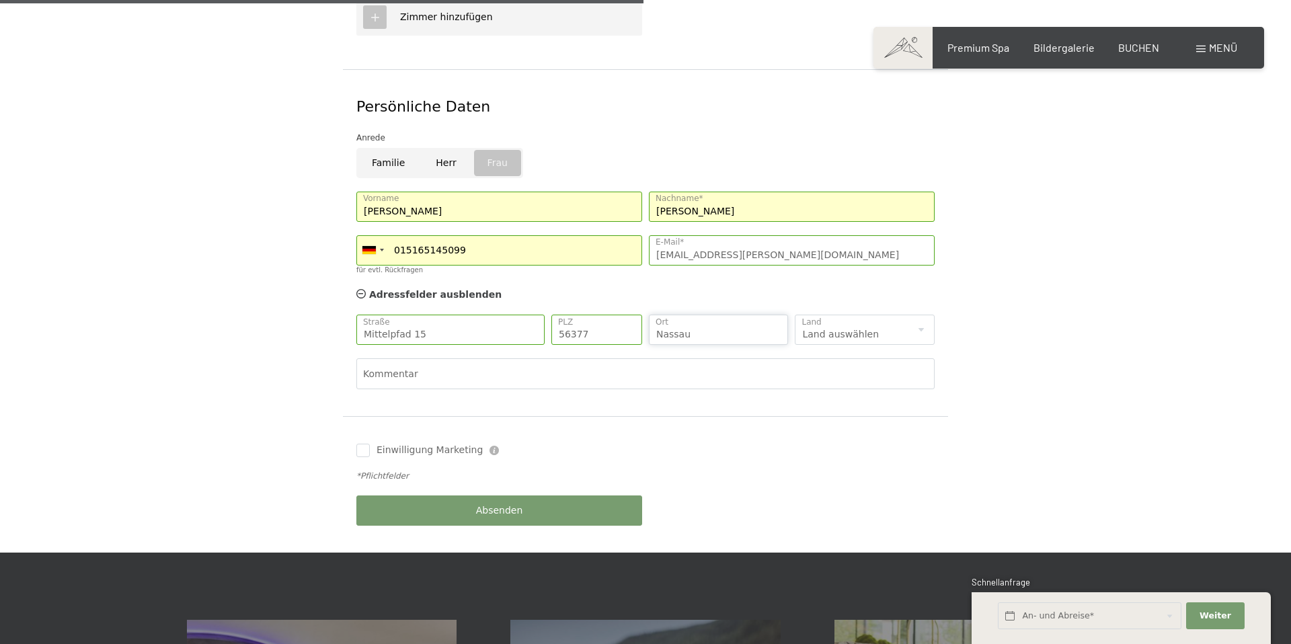
type input "Nassau"
click at [862, 315] on select "Land auswählen Deutschland Italien Österreich Schweiz Vereinigtes Königreich --…" at bounding box center [865, 330] width 140 height 30
select select "DE"
click at [795, 315] on select "Land auswählen Deutschland Italien Österreich Schweiz Vereinigtes Königreich --…" at bounding box center [865, 330] width 140 height 30
click at [480, 504] on span "Absenden" at bounding box center [499, 510] width 47 height 13
